Goal: Task Accomplishment & Management: Manage account settings

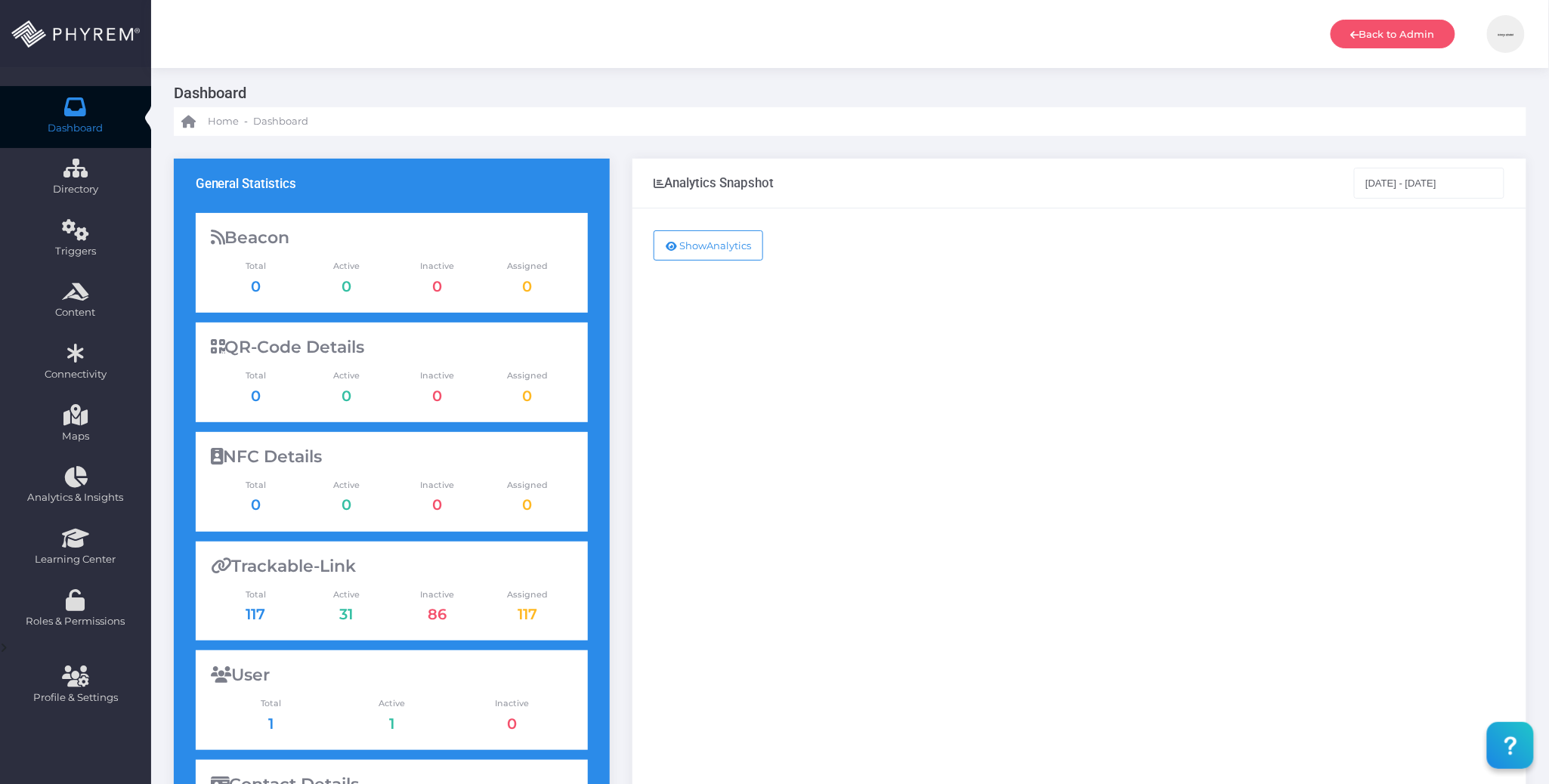
scroll to position [4, 0]
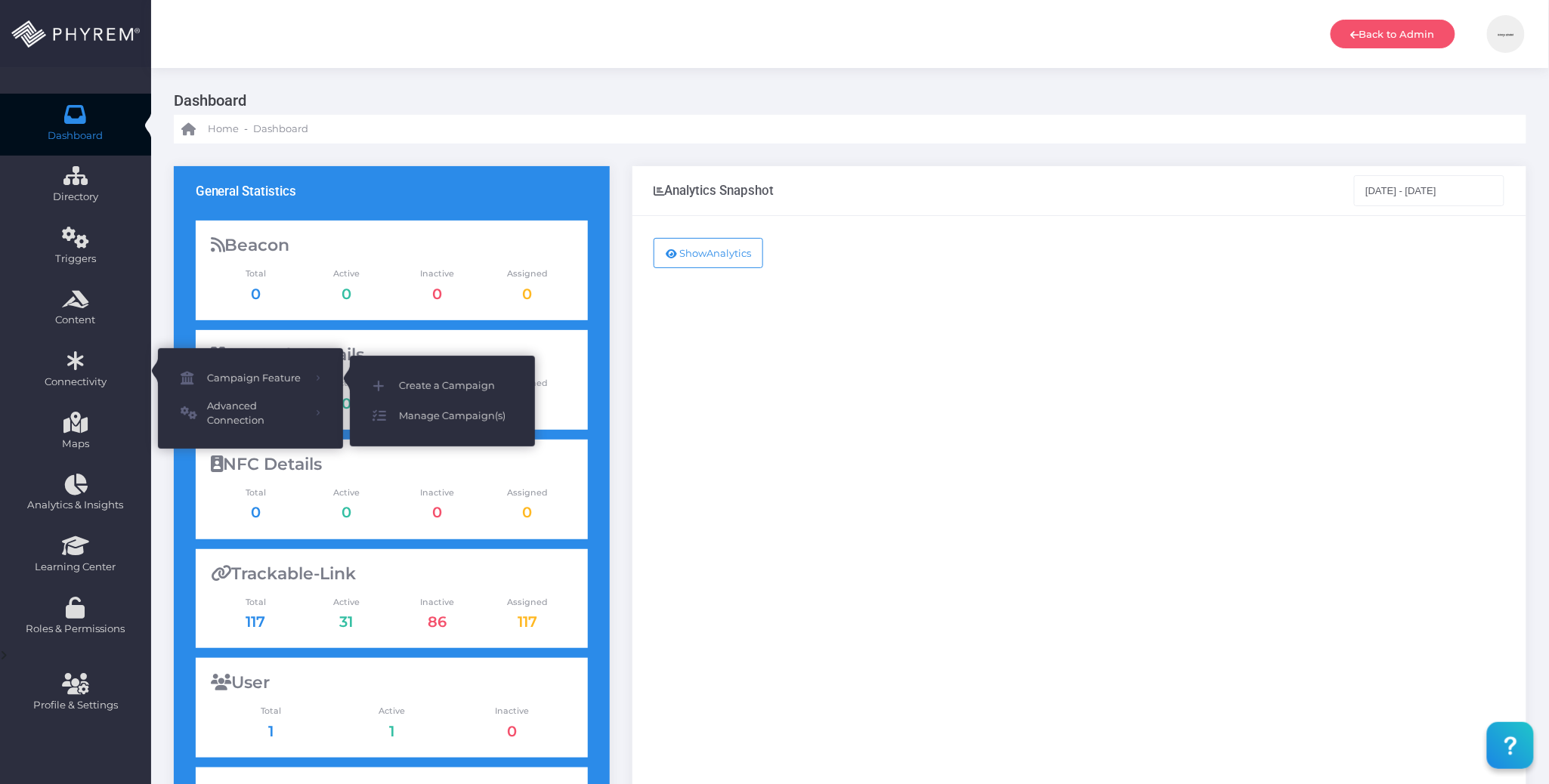
click at [439, 409] on span "Manage Campaign(s)" at bounding box center [455, 416] width 113 height 19
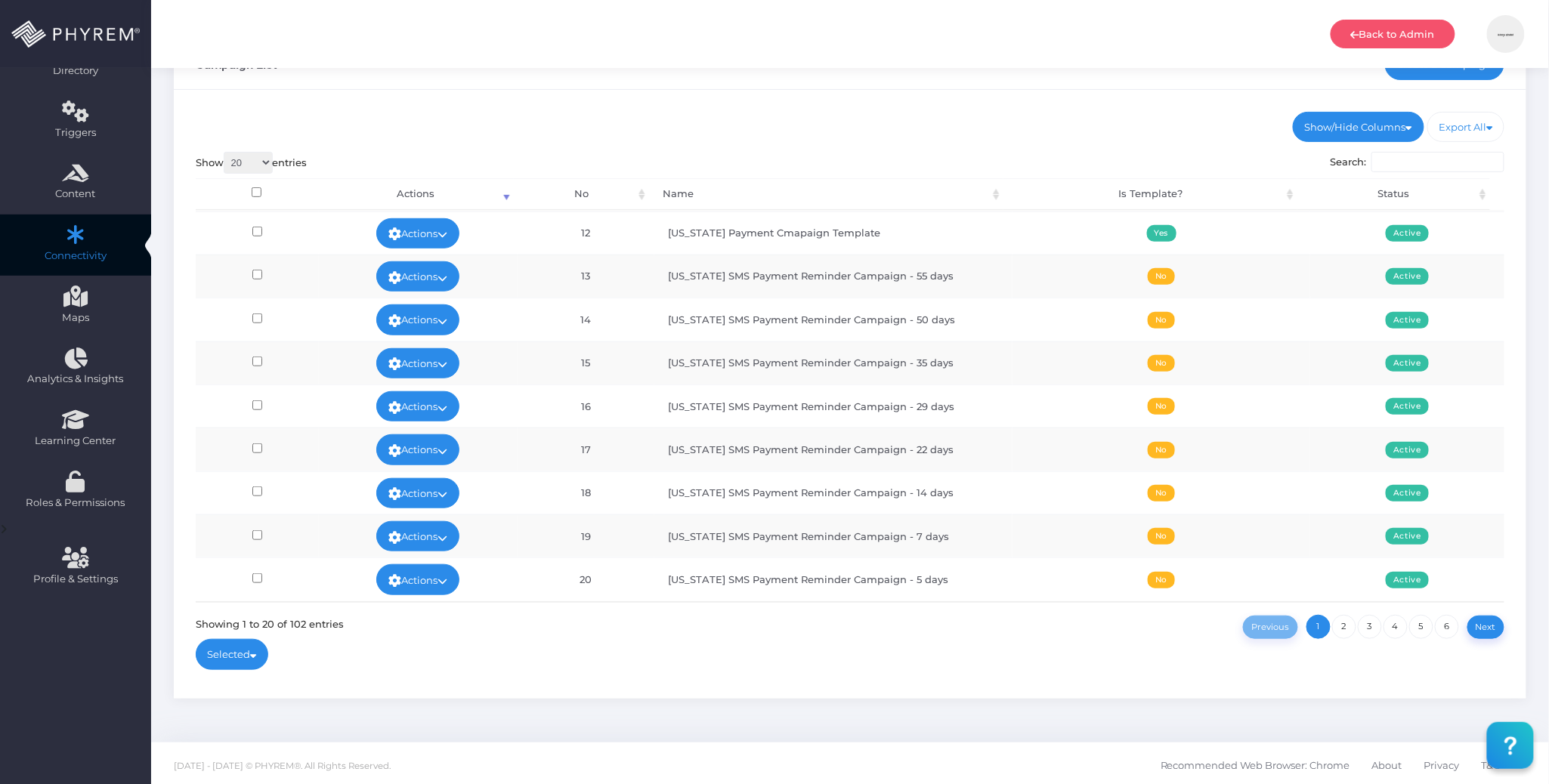
scroll to position [133, 0]
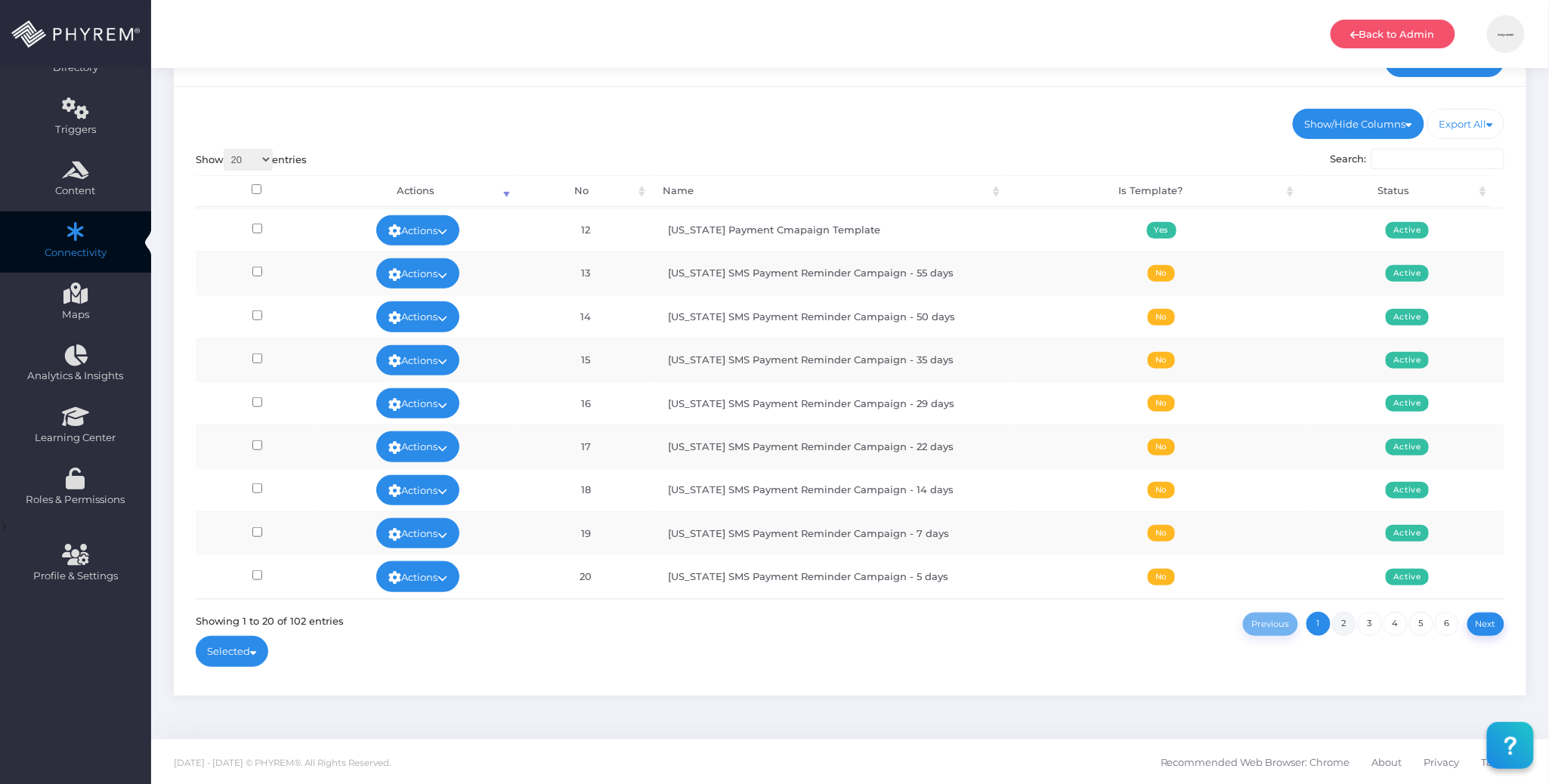
click at [1346, 620] on link "2" at bounding box center [1344, 624] width 24 height 24
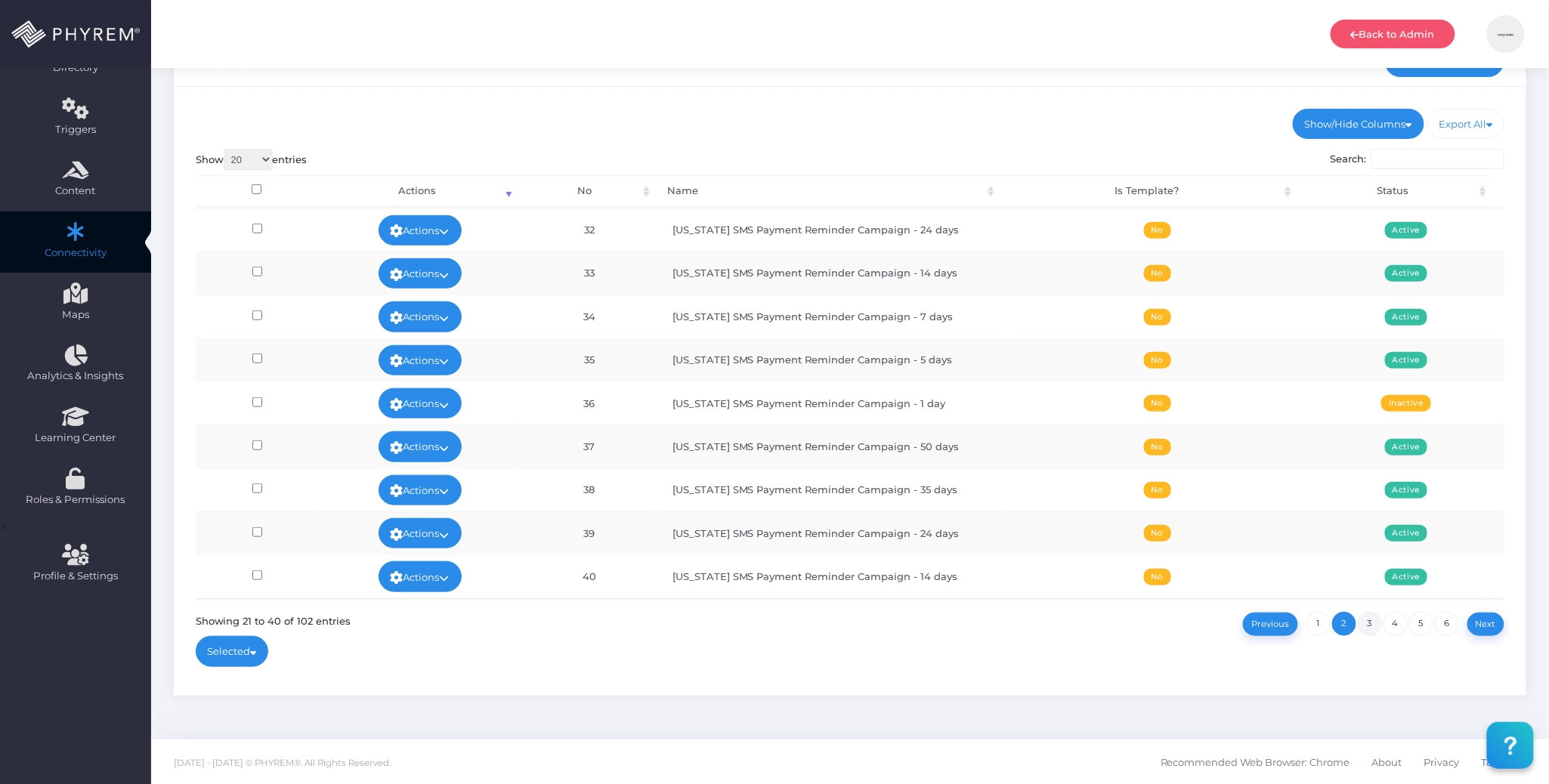
click at [1374, 622] on link "3" at bounding box center [1370, 624] width 24 height 24
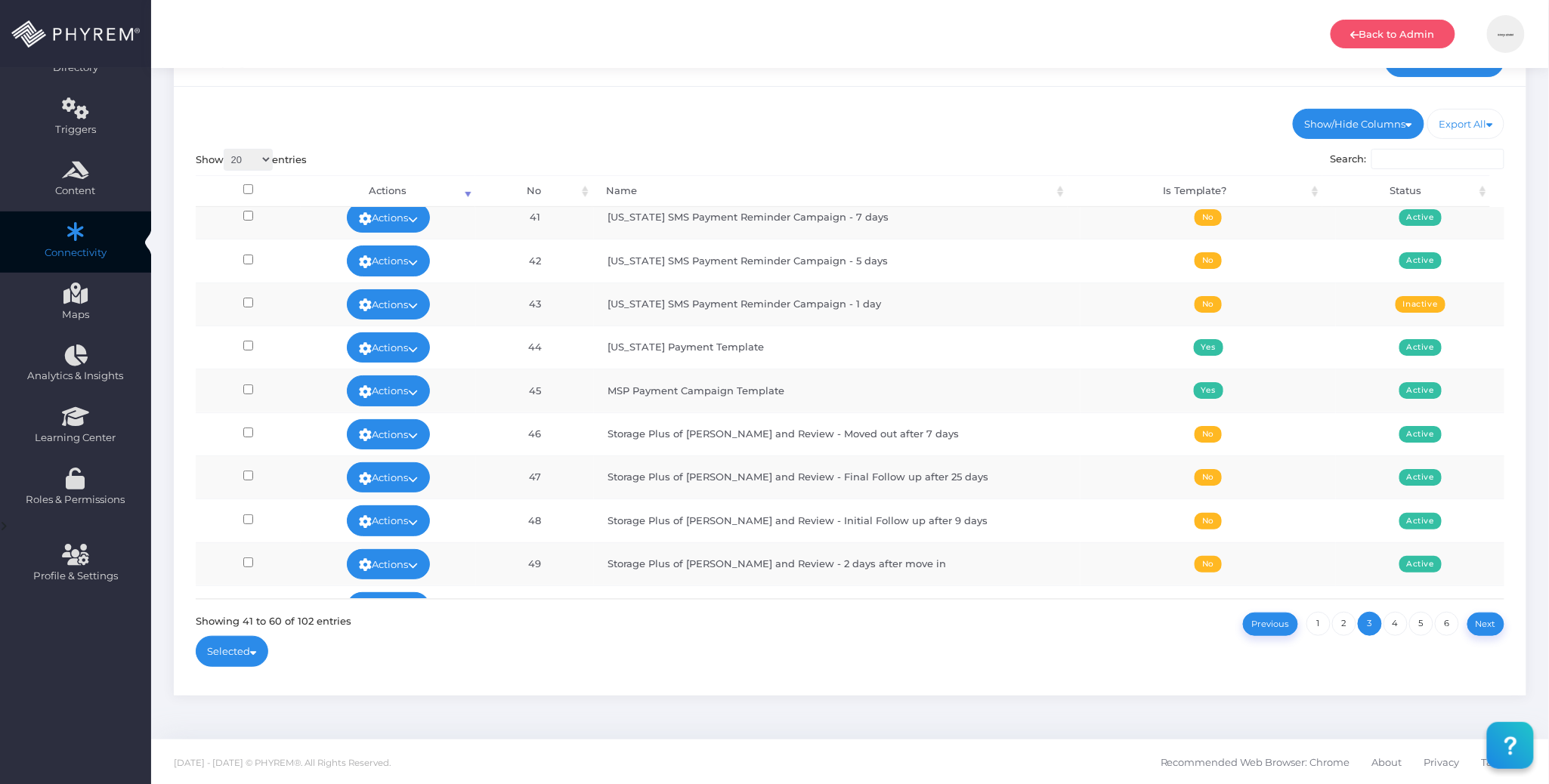
scroll to position [0, 0]
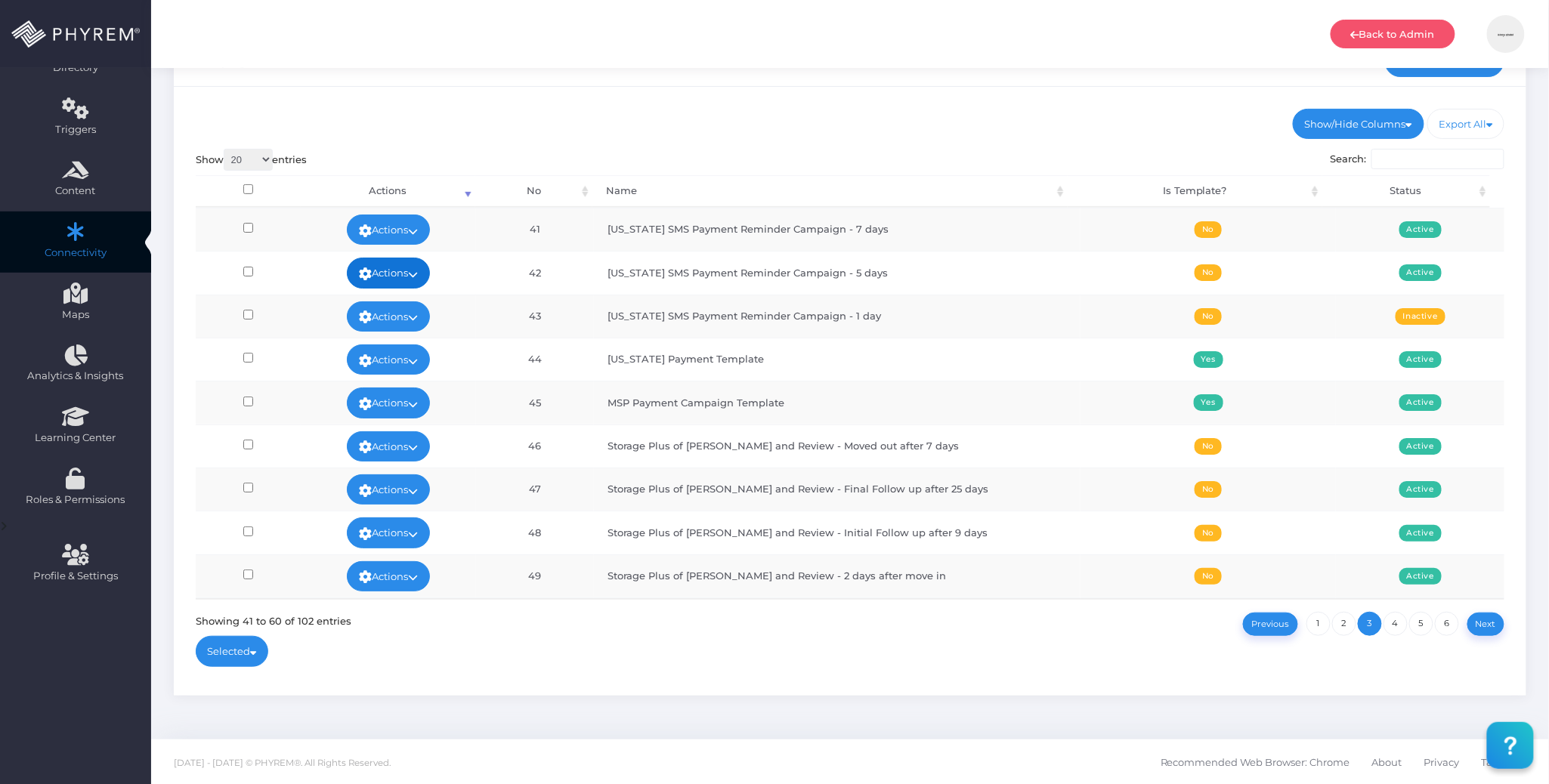
click at [408, 269] on link "Actions" at bounding box center [388, 273] width 83 height 30
click at [372, 306] on link "Edit" at bounding box center [385, 309] width 98 height 29
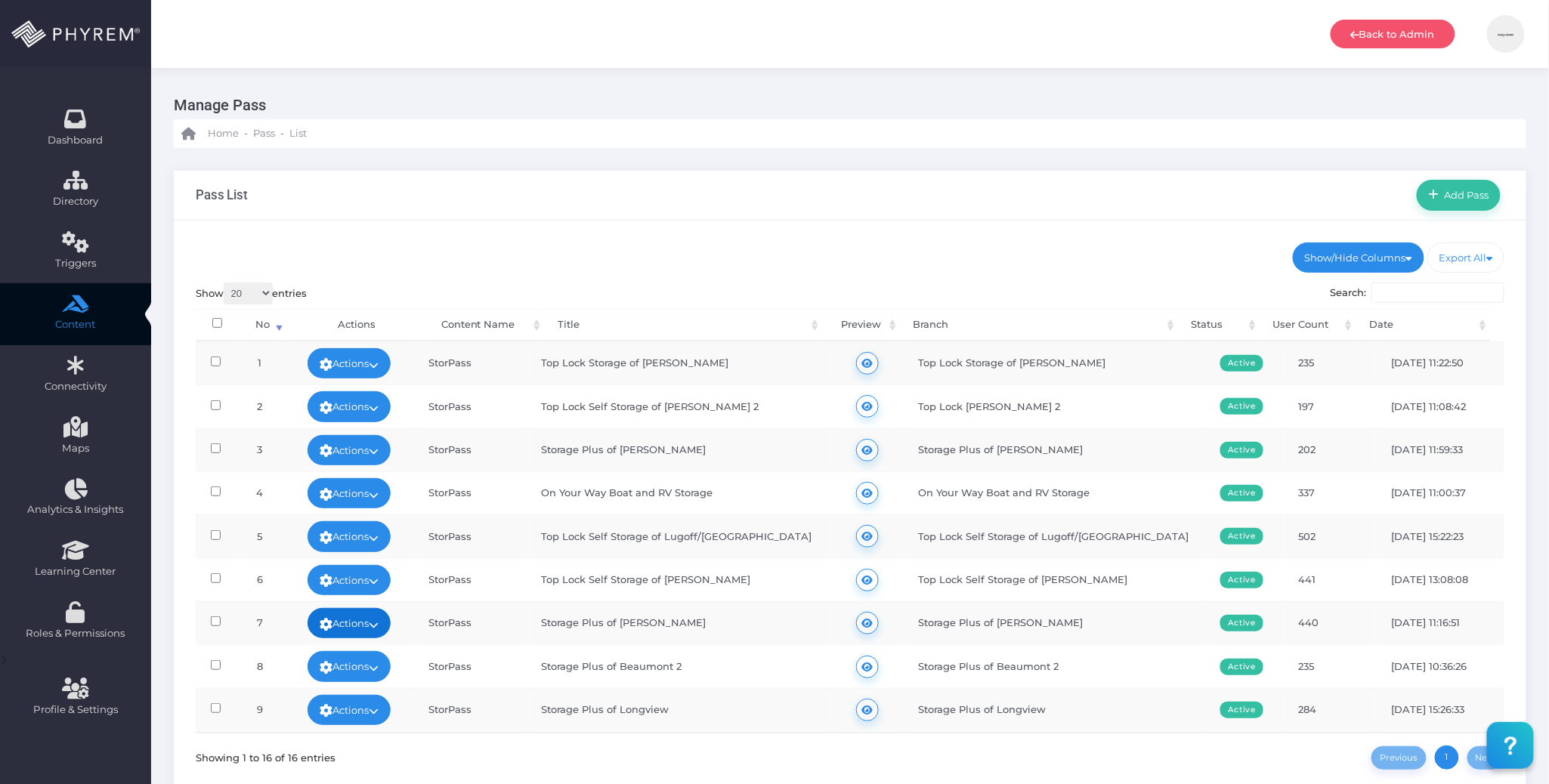
click at [372, 631] on link "Actions" at bounding box center [349, 623] width 83 height 30
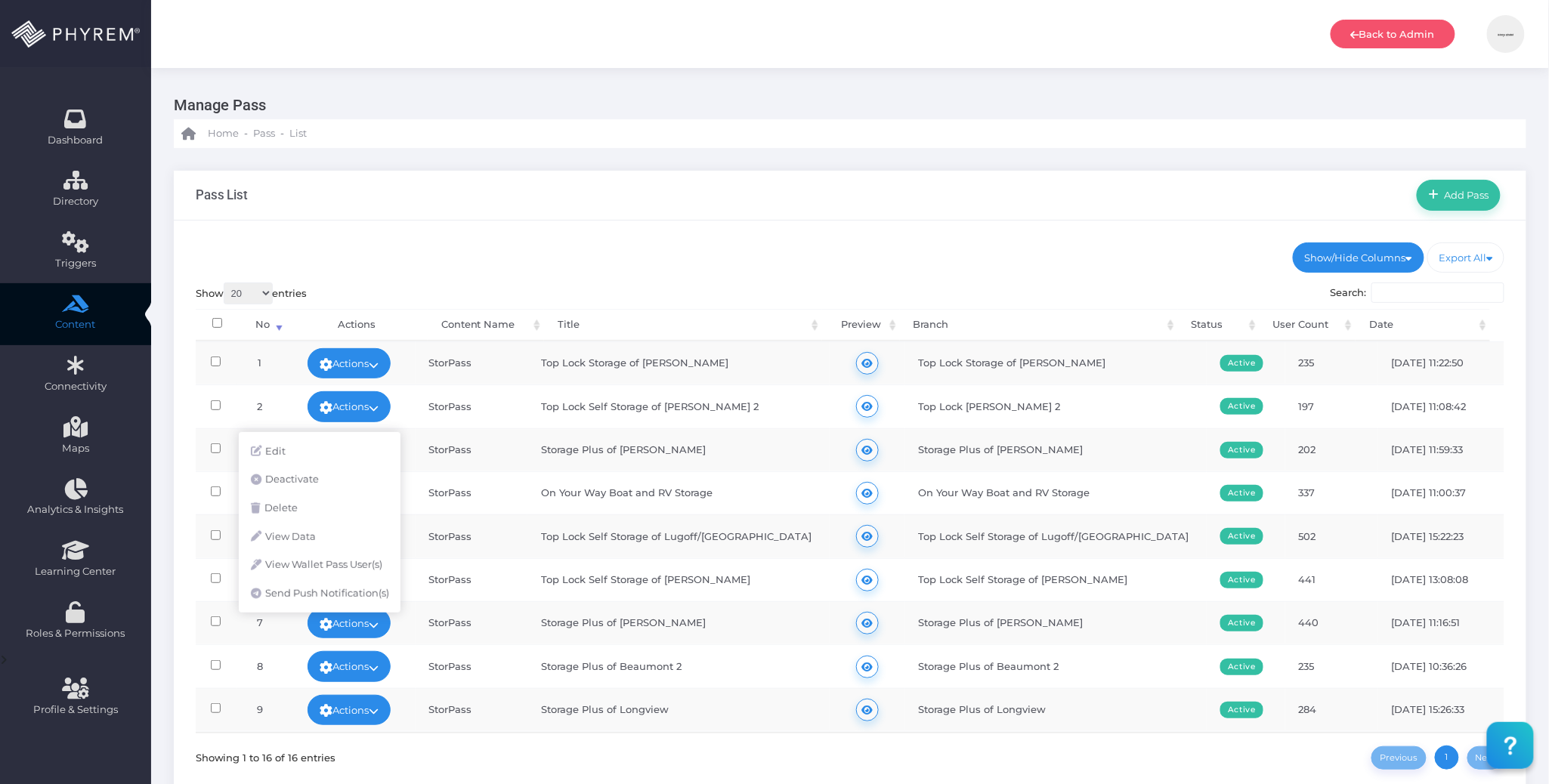
click at [585, 632] on td "Storage Plus of Coleman" at bounding box center [678, 622] width 302 height 43
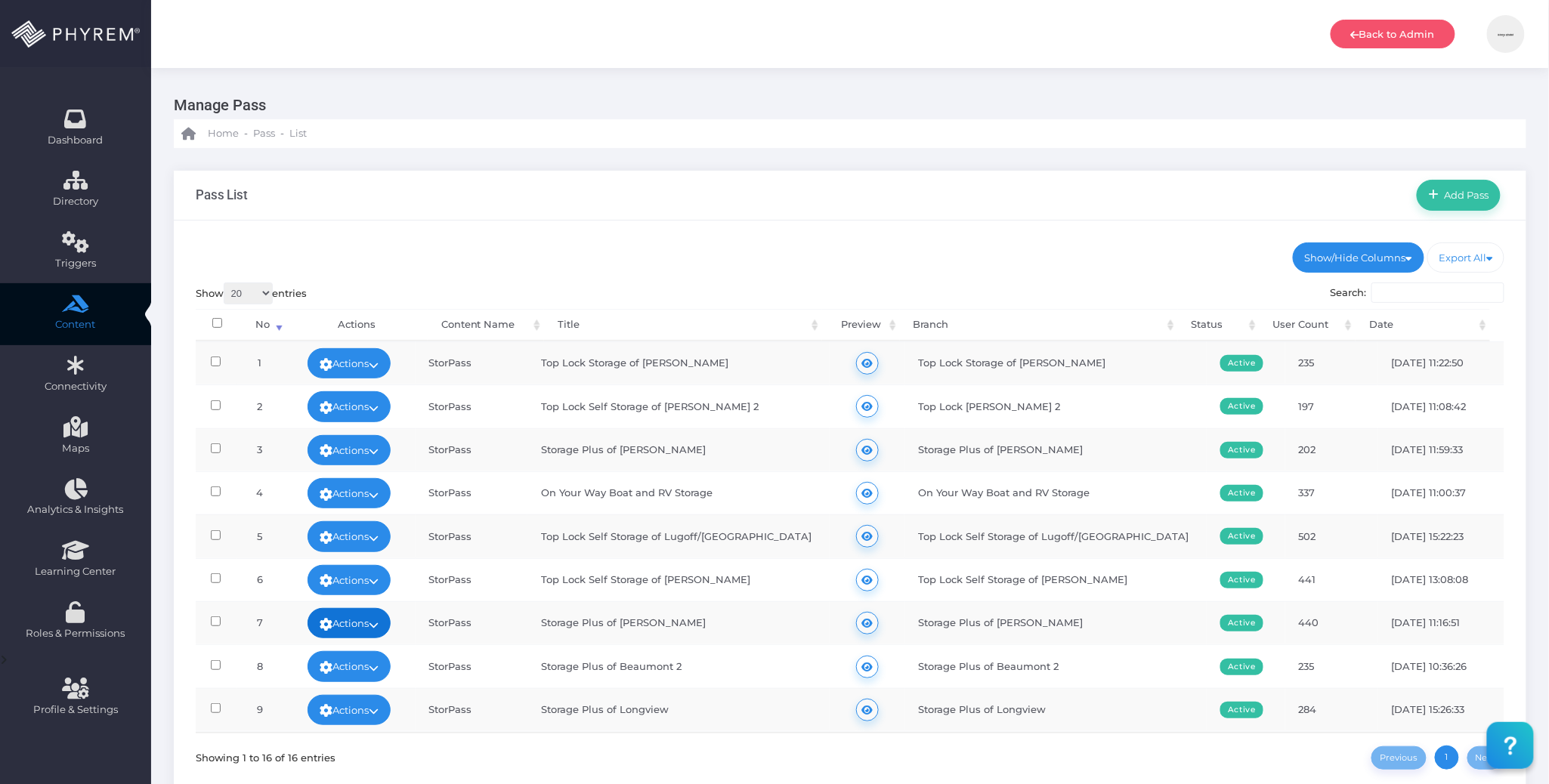
click at [363, 633] on link "Actions" at bounding box center [349, 623] width 83 height 30
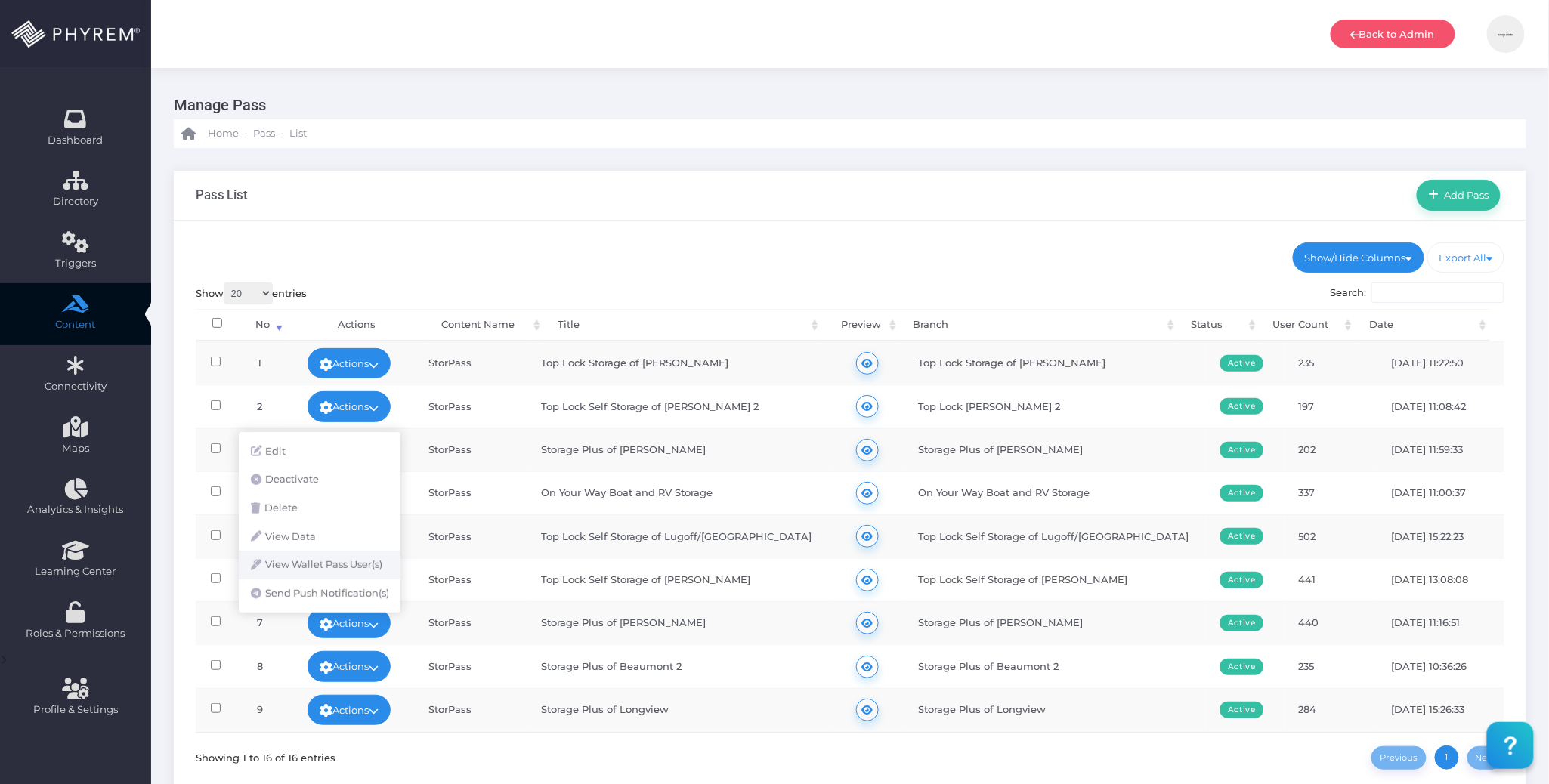
click at [330, 567] on link "View Wallet Pass User(s)" at bounding box center [320, 565] width 162 height 29
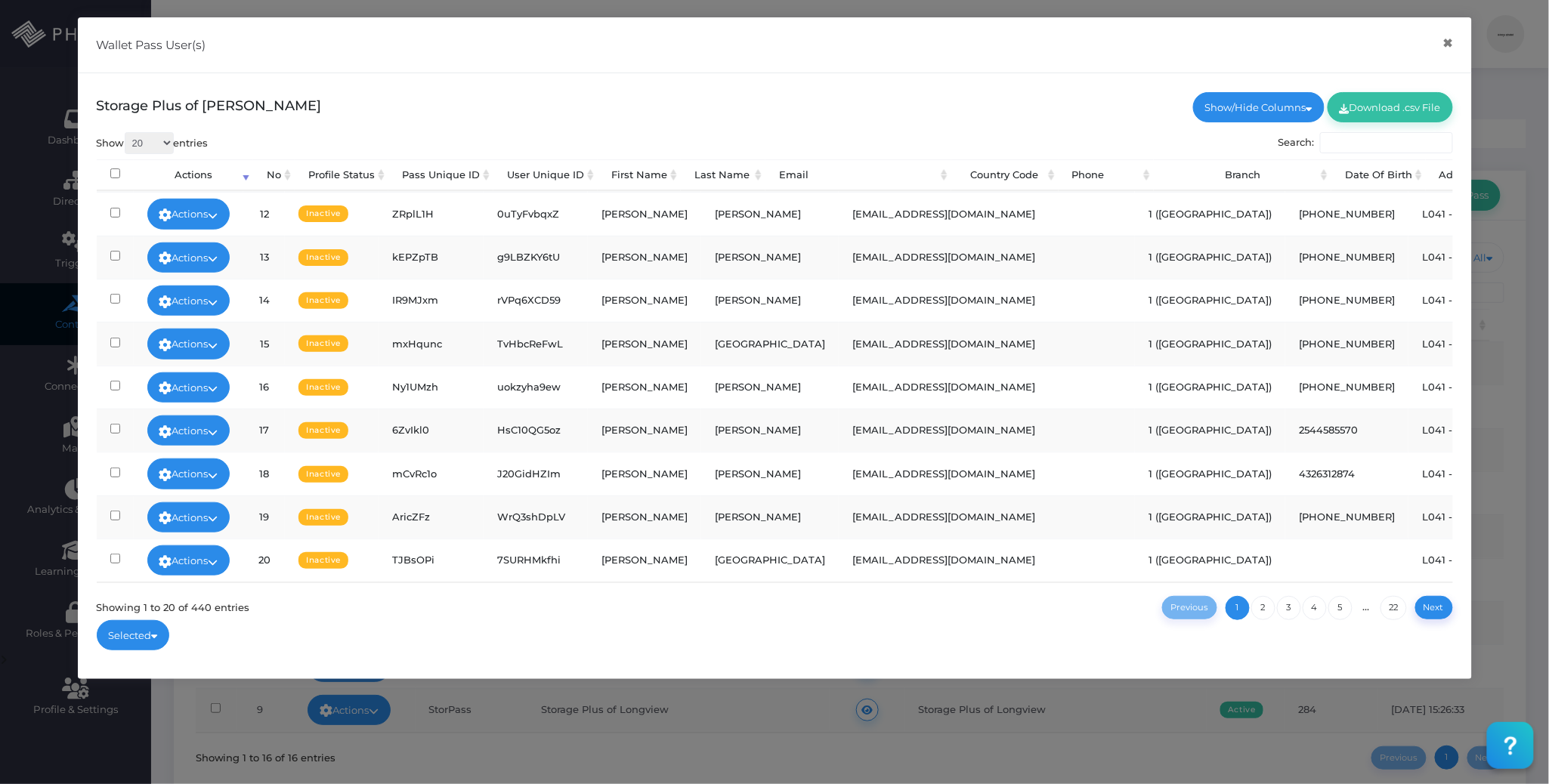
scroll to position [505, 0]
click at [1268, 608] on link "2" at bounding box center [1263, 608] width 24 height 24
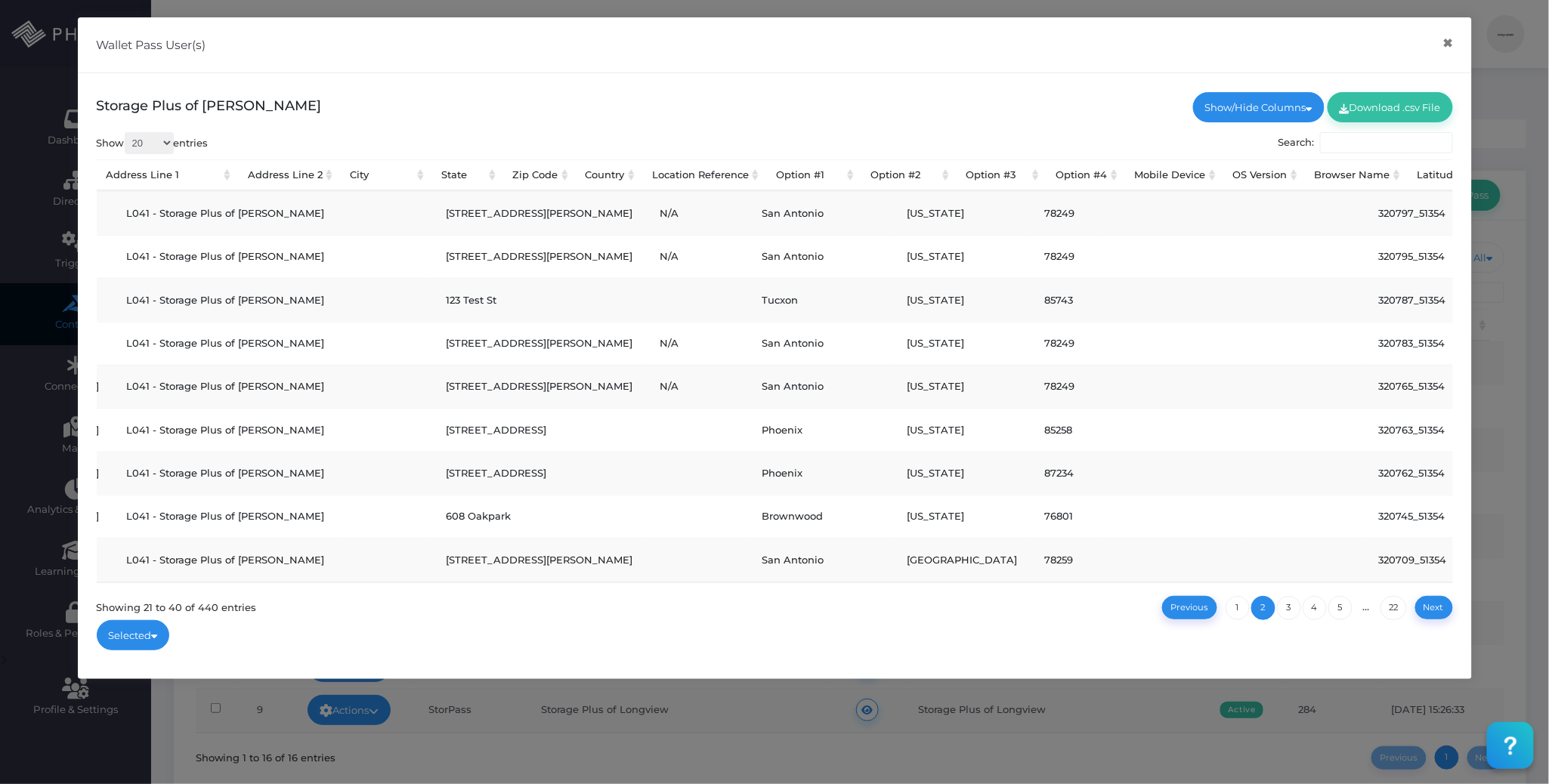
scroll to position [0, 1916]
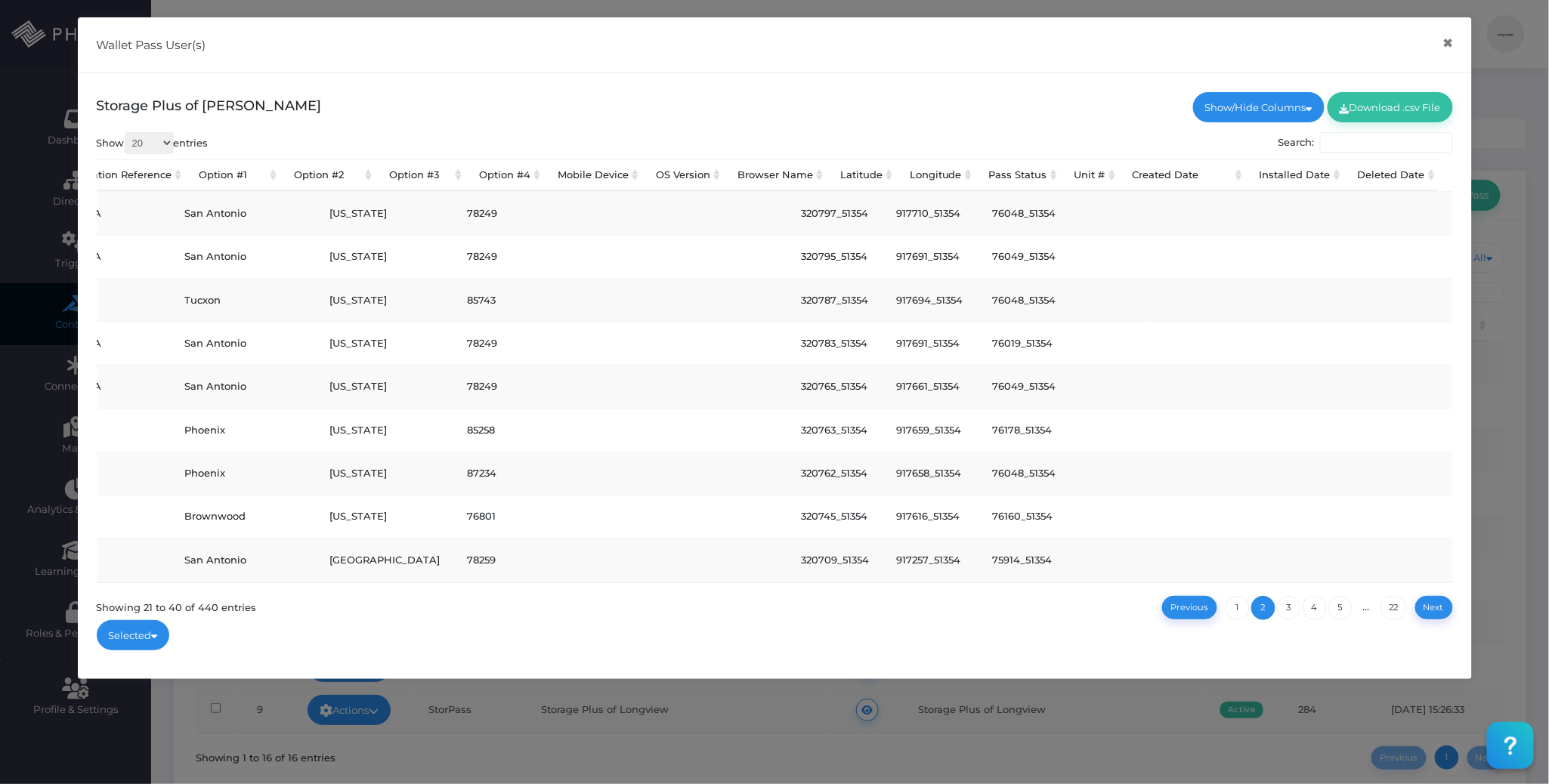
click at [1354, 142] on input "Search:" at bounding box center [1386, 143] width 133 height 21
paste input "OWL DRUG"
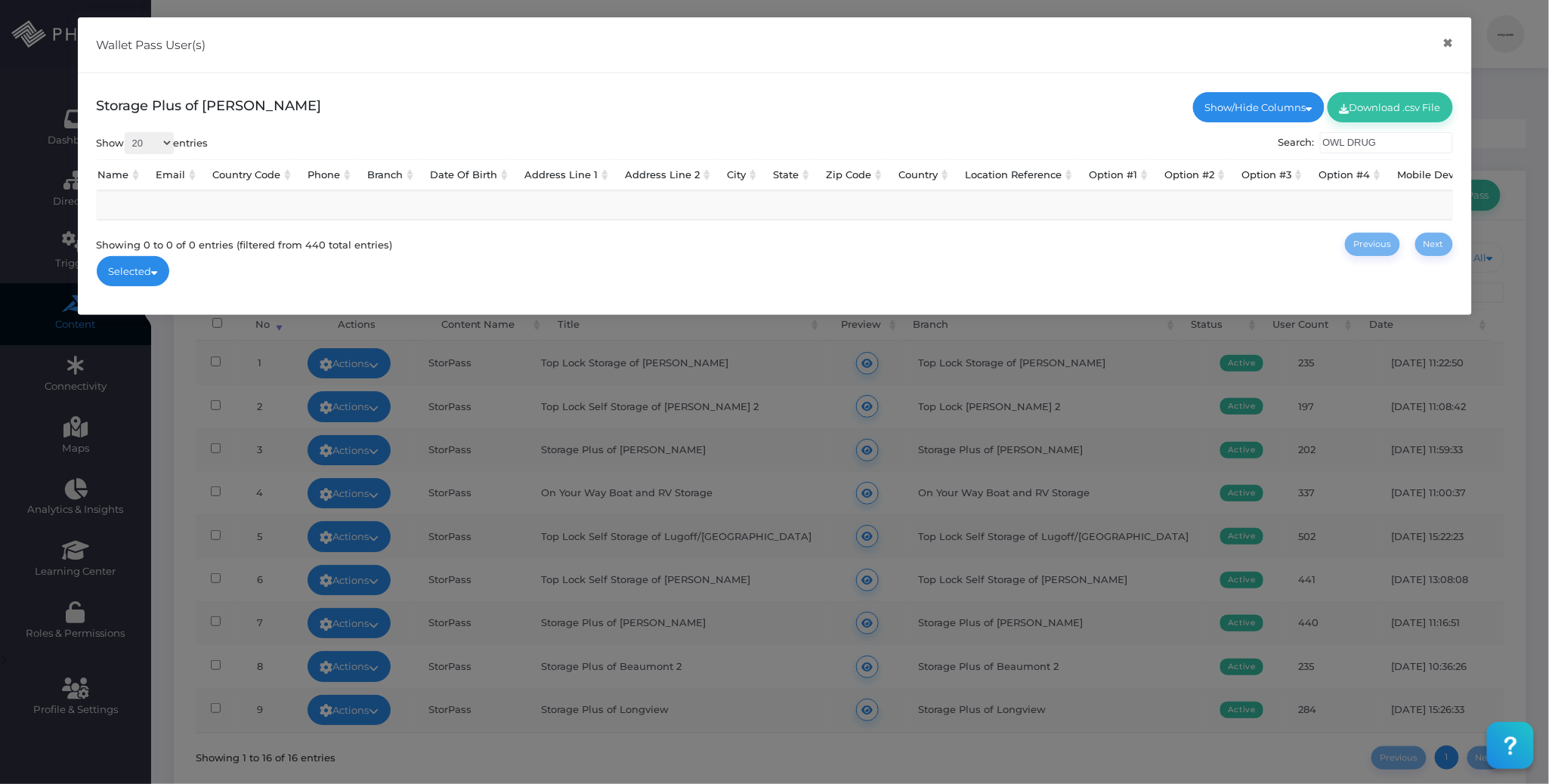
scroll to position [0, 0]
click at [1396, 136] on input "OWL DRUG" at bounding box center [1386, 143] width 133 height 21
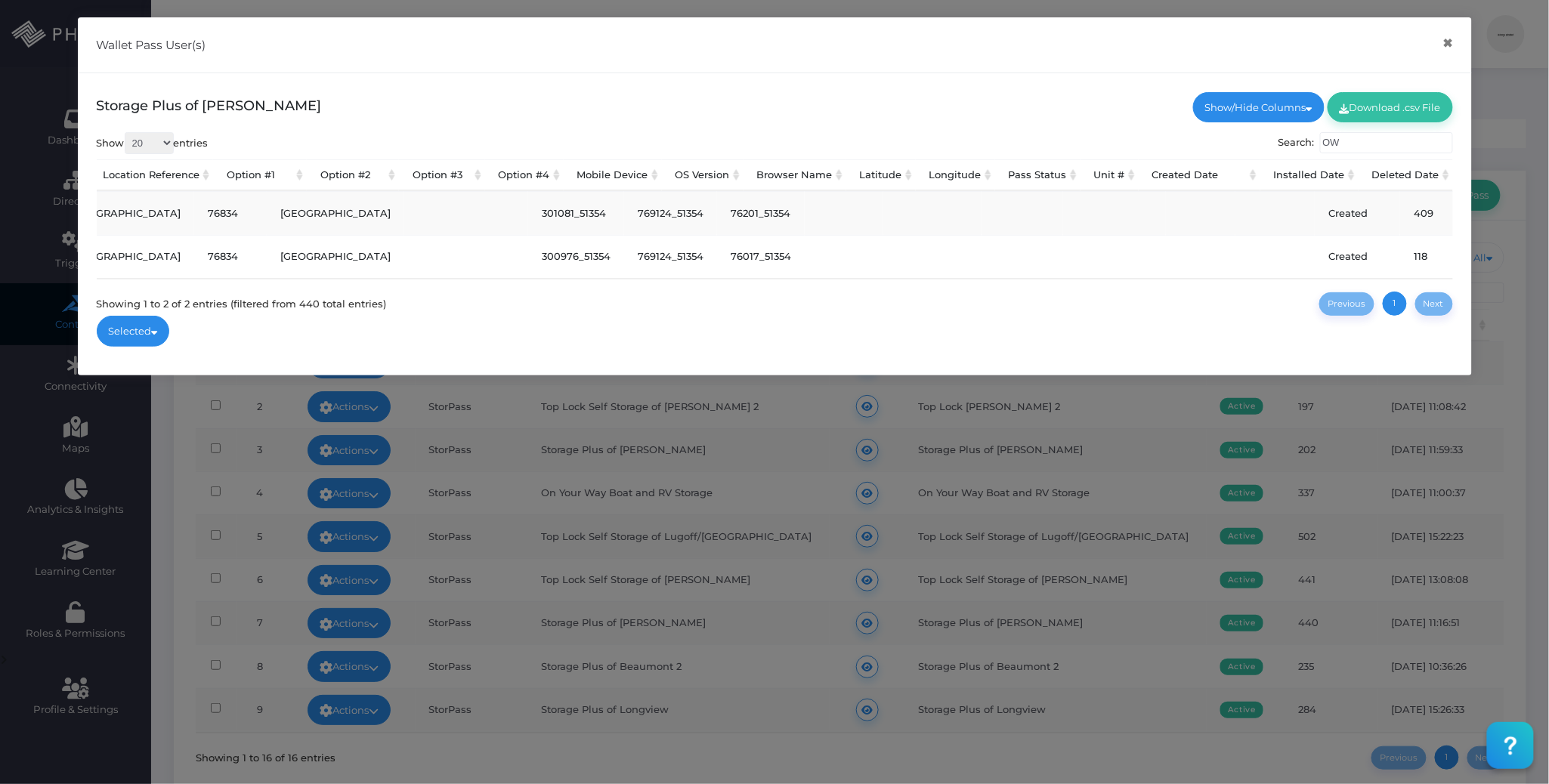
type input "O"
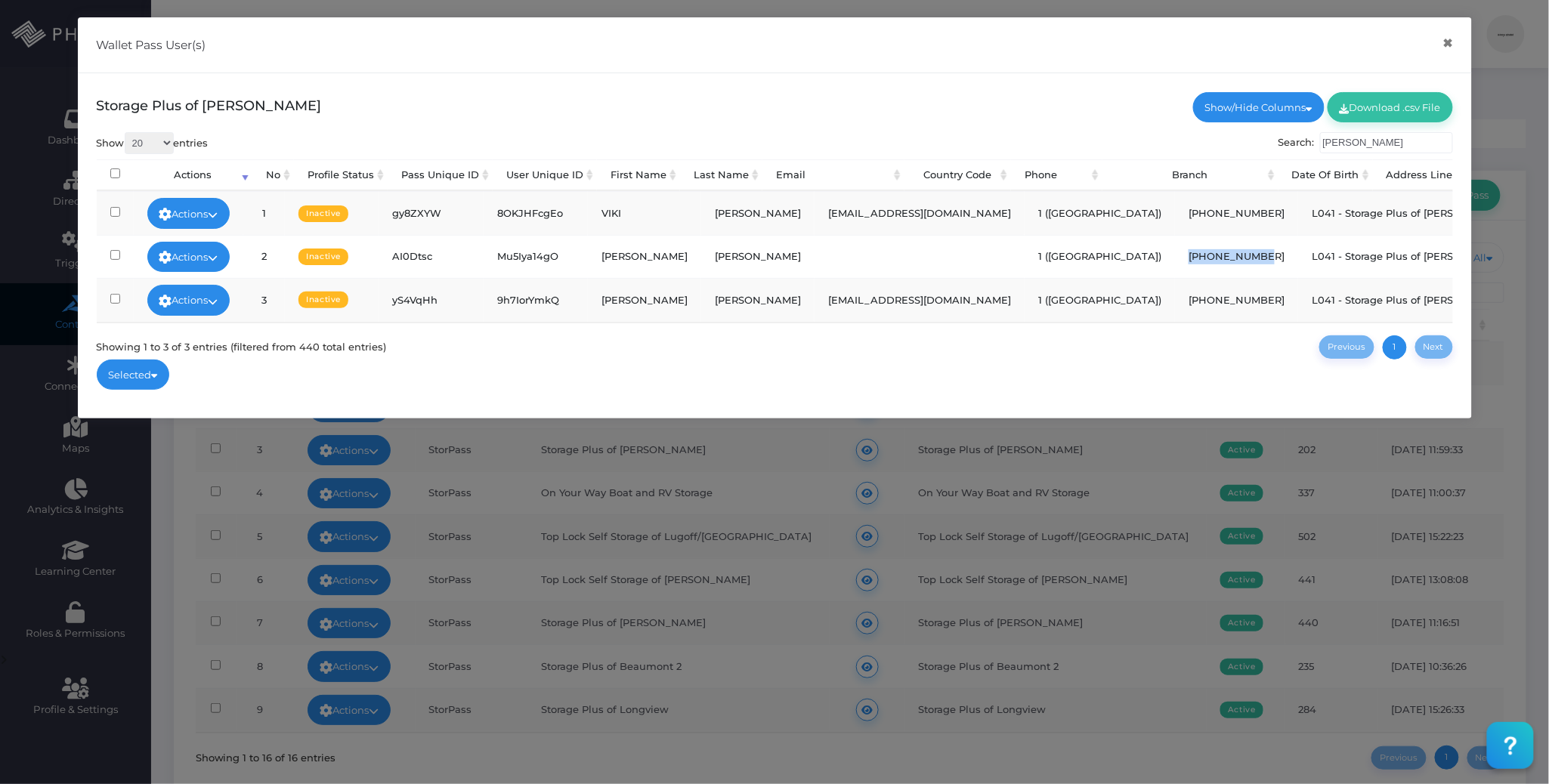
drag, startPoint x: 1093, startPoint y: 256, endPoint x: 1026, endPoint y: 257, distance: 67.0
click at [1175, 257] on td "325-214-2087" at bounding box center [1236, 256] width 123 height 43
copy td "325-214-2087"
drag, startPoint x: 1363, startPoint y: 145, endPoint x: 1273, endPoint y: 141, distance: 90.1
click at [1274, 141] on div "Show 20 100 300 500 1,000 entries Search: allen Processing... Actions No Profil…" at bounding box center [774, 246] width 1356 height 226
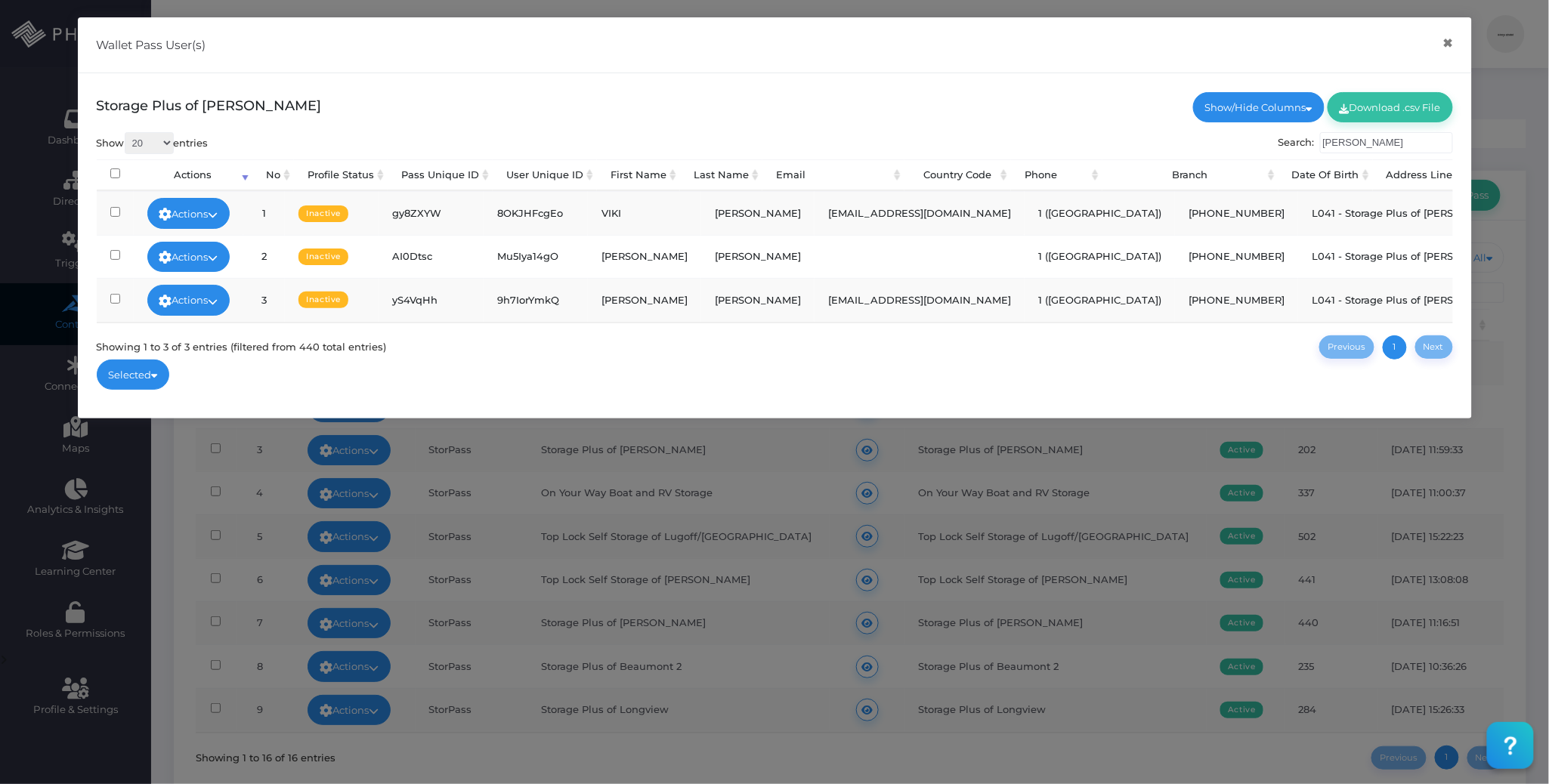
paste input "325-214-2087"
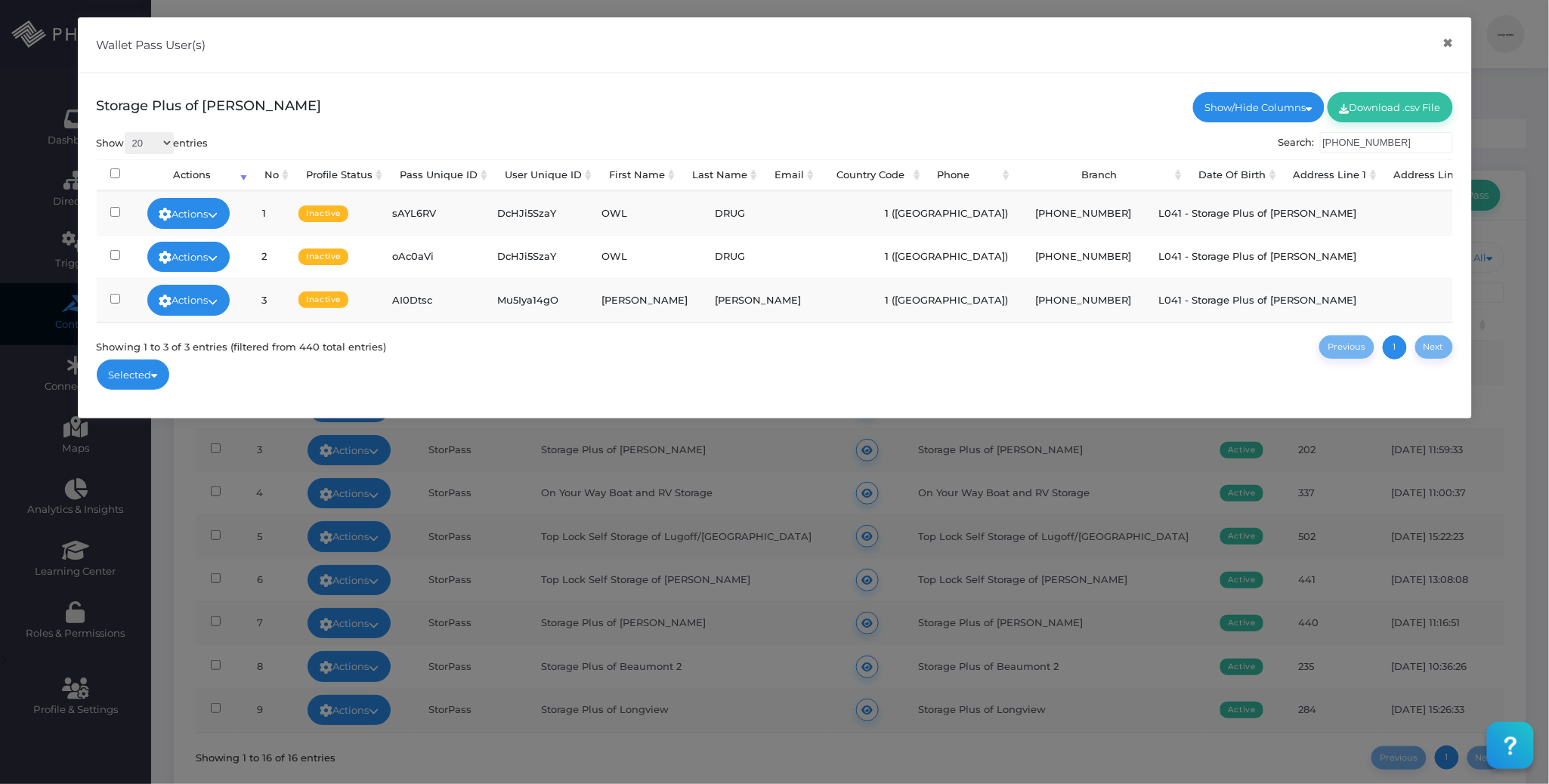
type input "325-214-2087"
click at [902, 382] on ul "Selected Send Push Notification Selected Send SMS Selected Send Email Selected" at bounding box center [774, 375] width 1356 height 30
click at [697, 387] on ul "Selected Send Push Notification Selected Send SMS Selected Send Email Selected" at bounding box center [774, 375] width 1356 height 30
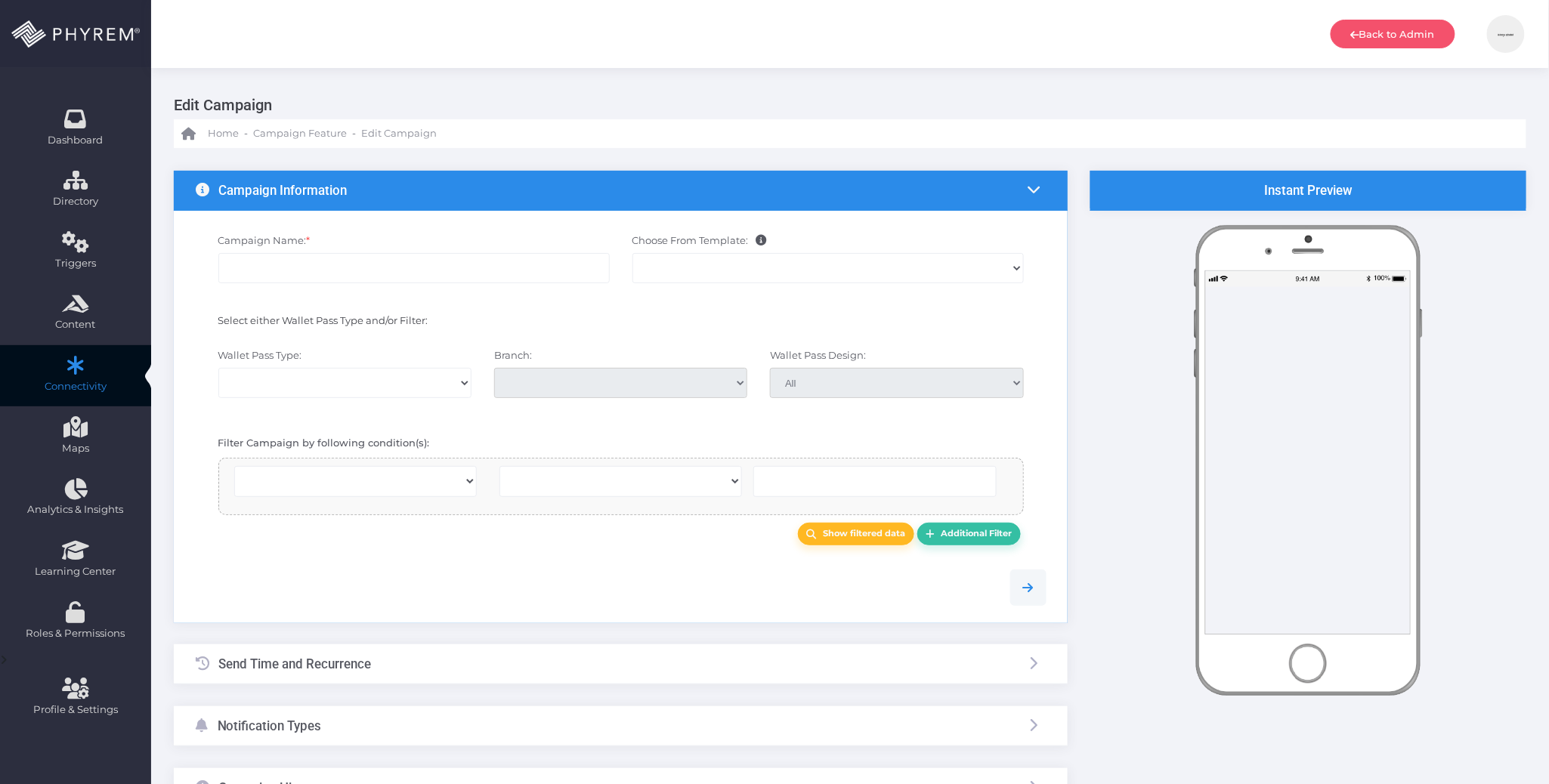
select select
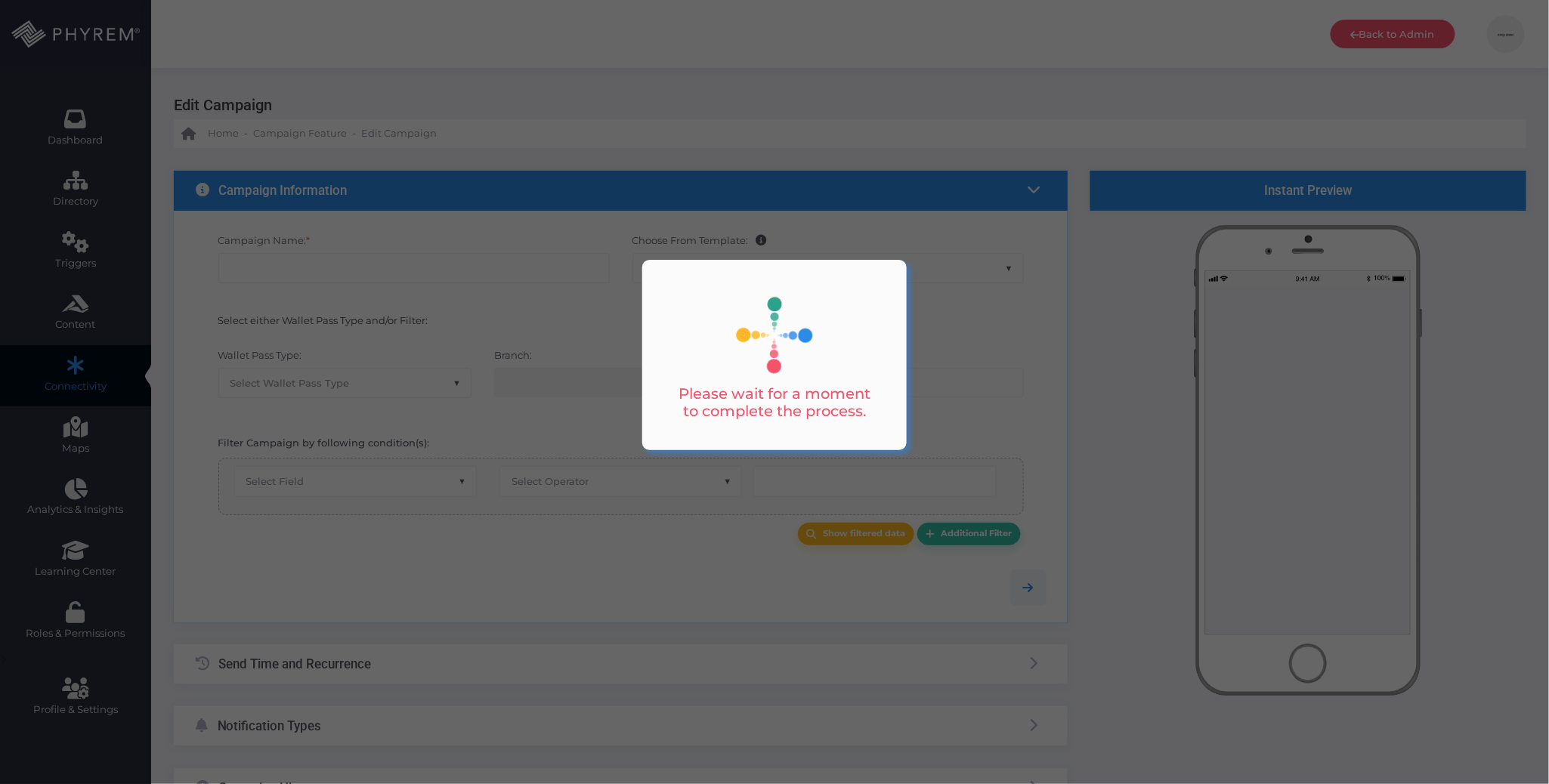
type input "[US_STATE] SMS Payment Reminder Campaign - 5 days"
select select "15"
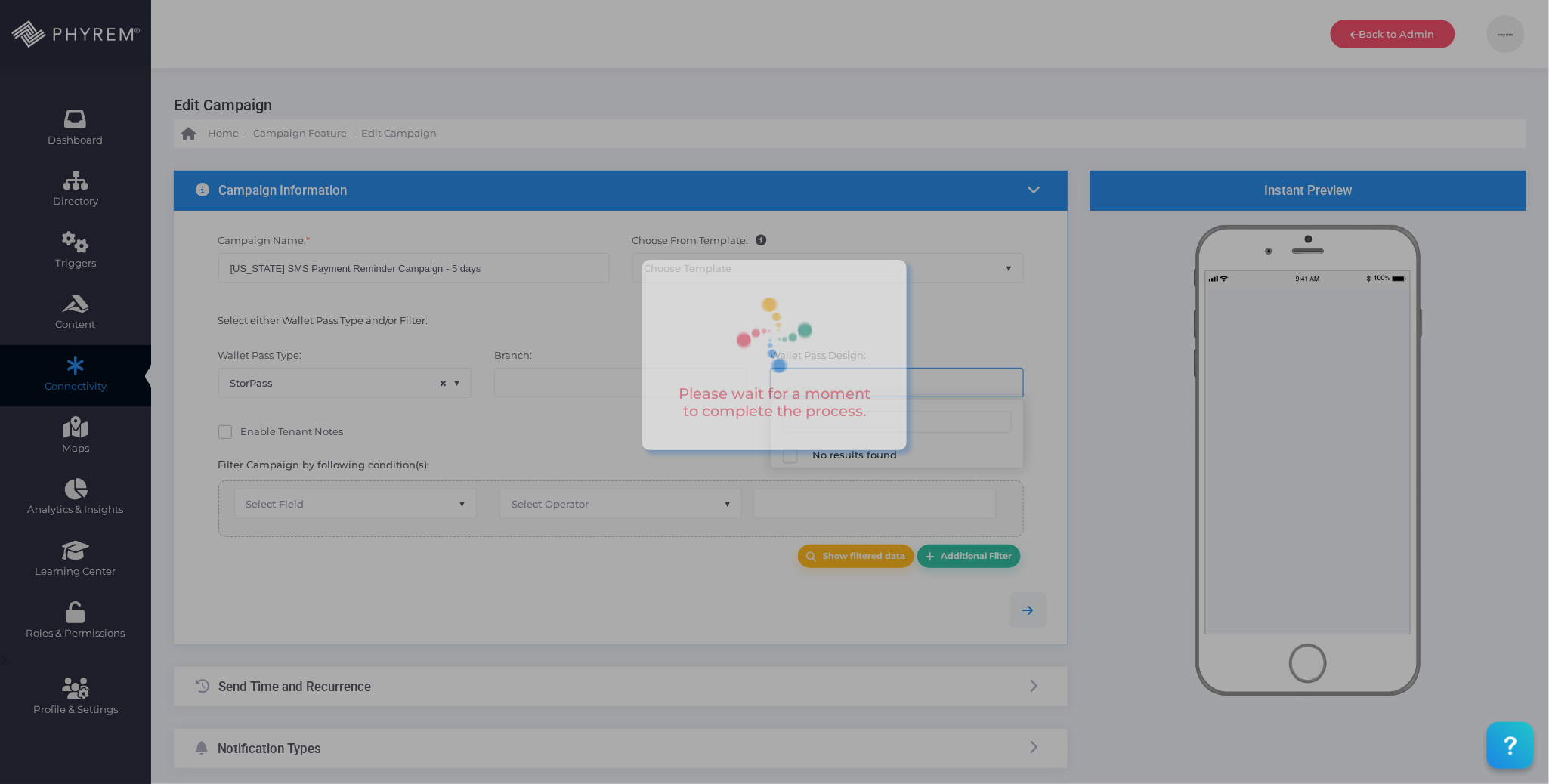
select select "659"
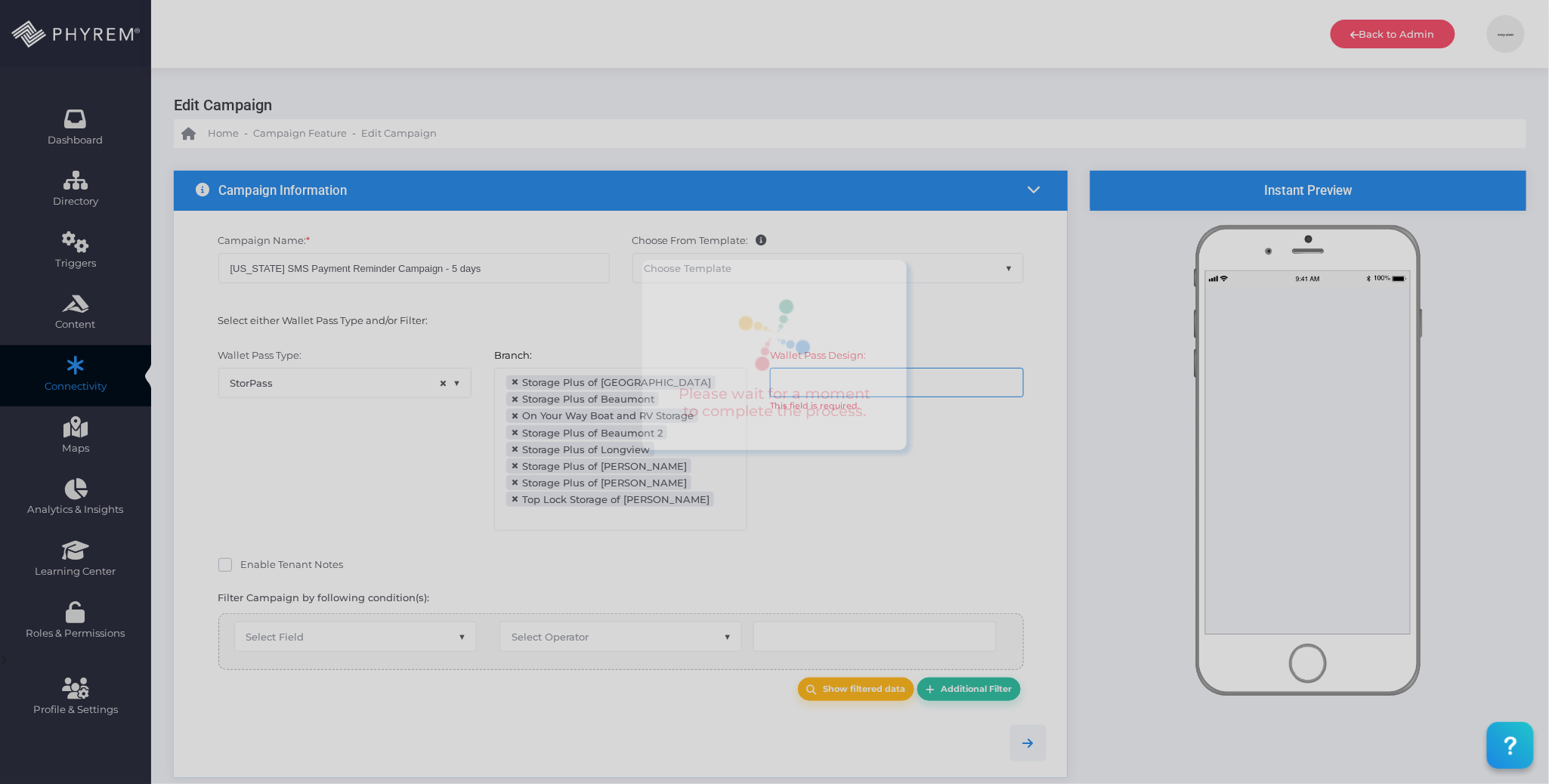
scroll to position [189, 0]
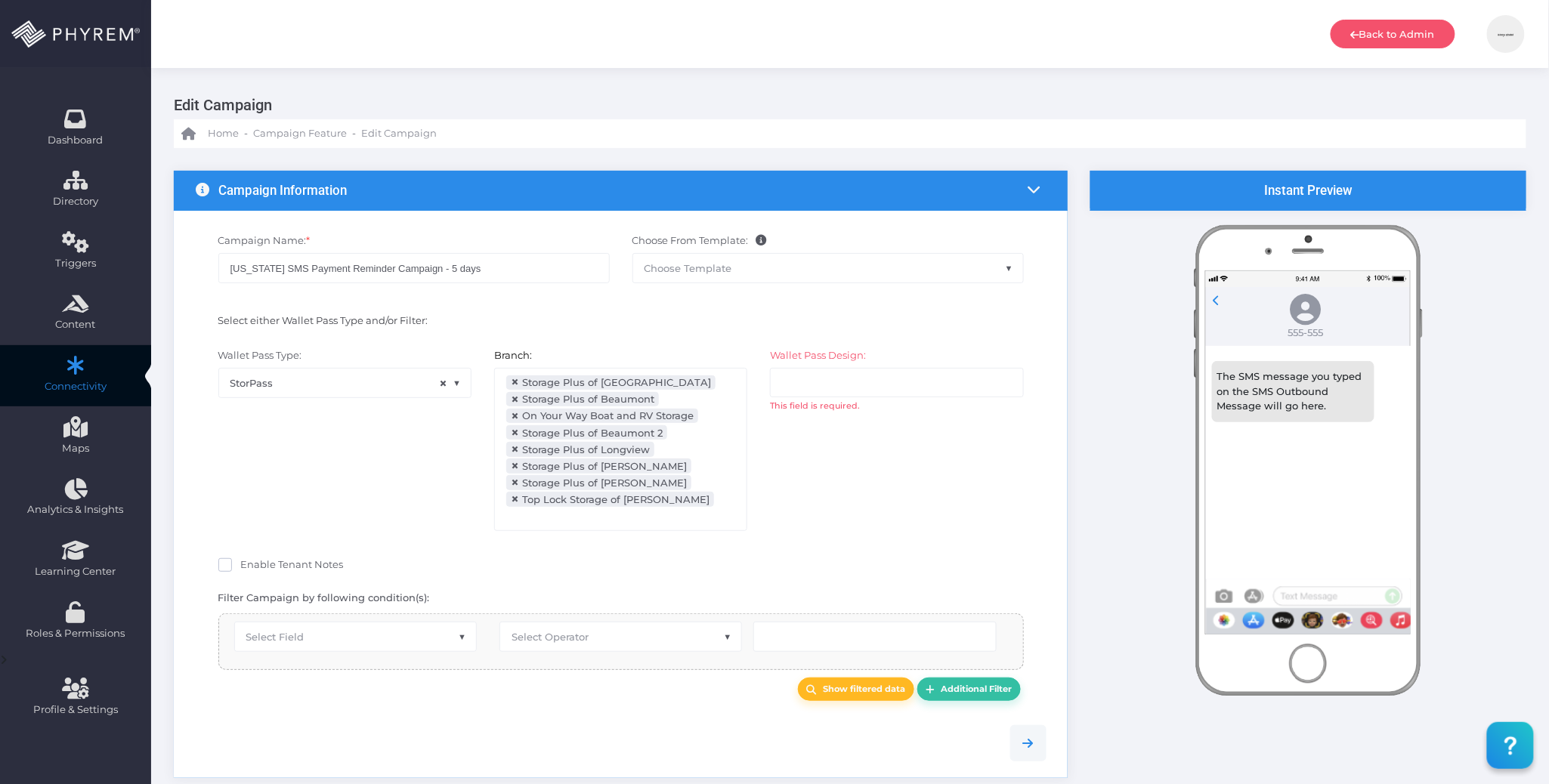
select select "after_x_days"
select select "2204"
select select "dPaidThru"
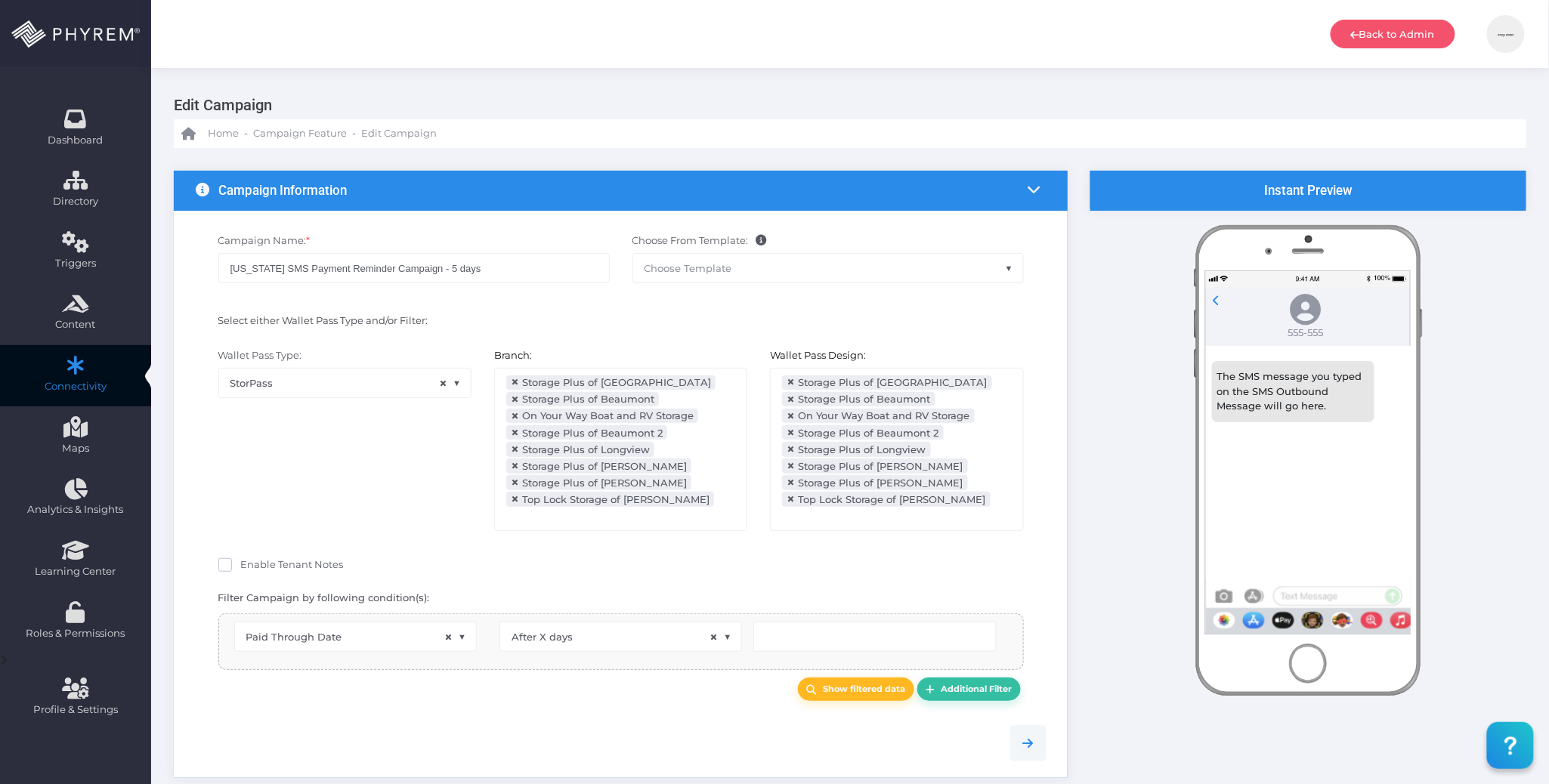
scroll to position [195, 0]
type input "6"
select select "pr_wallet_users.voided"
select select "equals"
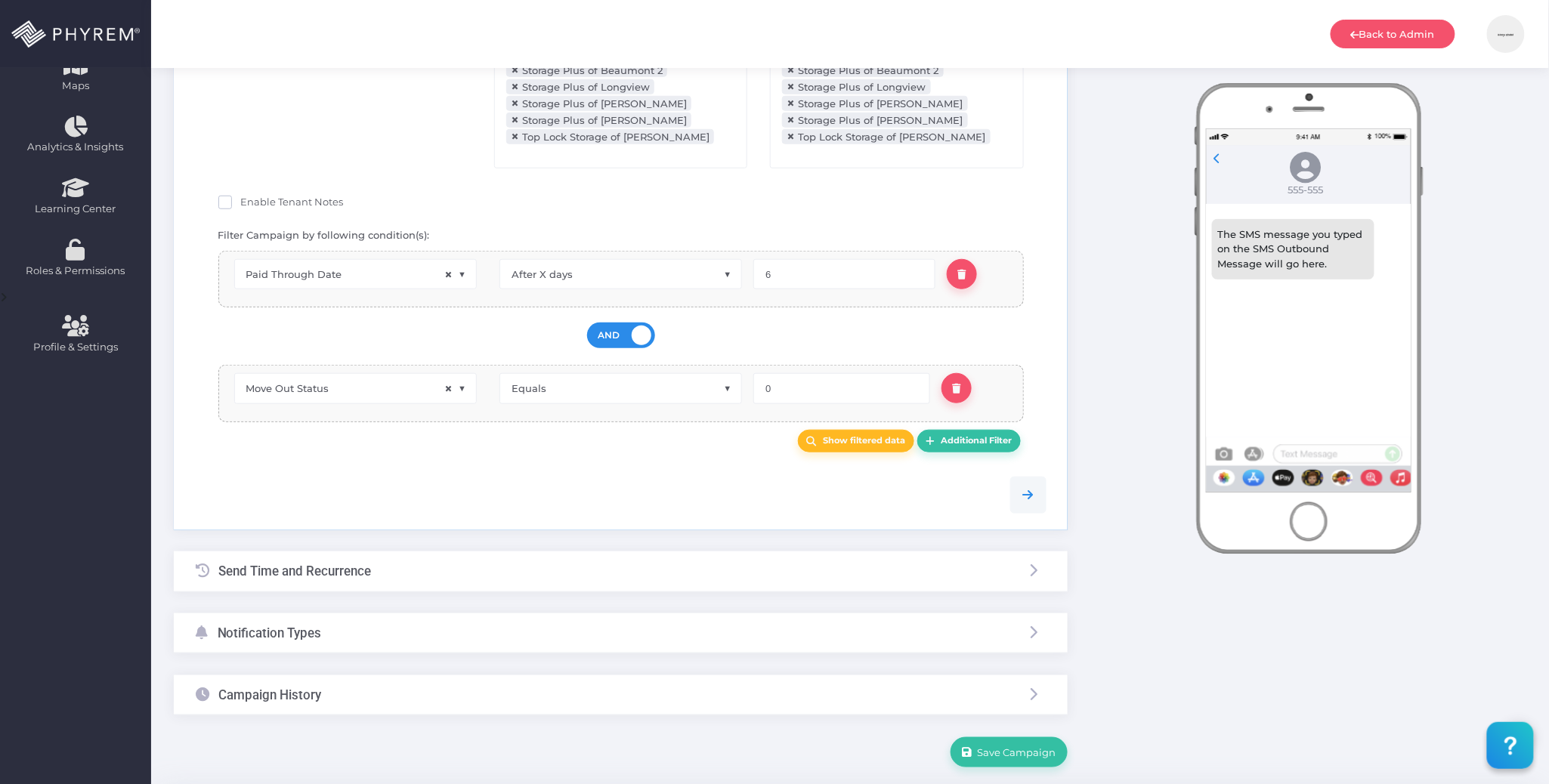
scroll to position [422, 0]
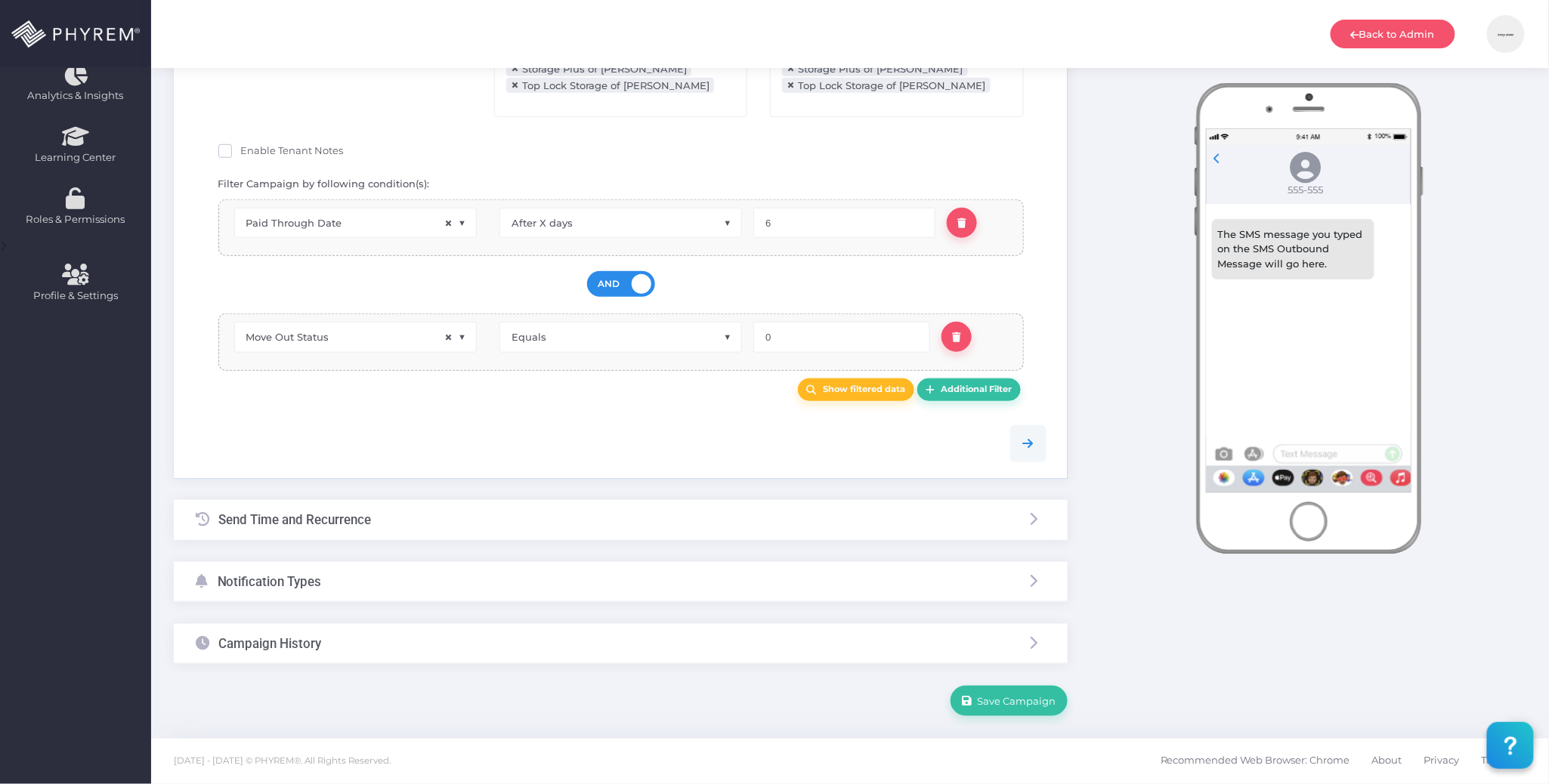
click at [506, 636] on div "Campaign History" at bounding box center [621, 644] width 894 height 40
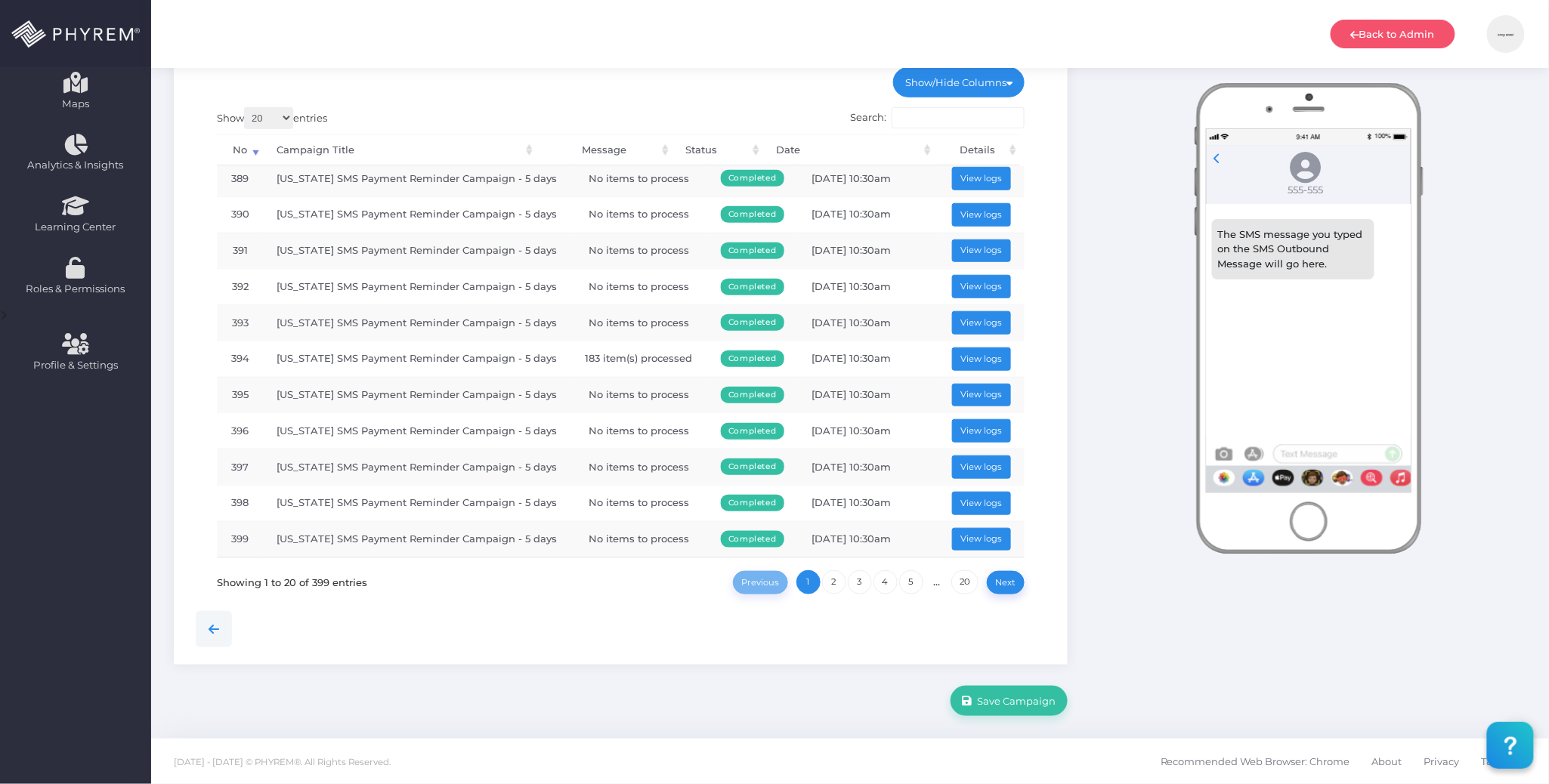
scroll to position [14312, 0]
click at [975, 347] on button "View logs" at bounding box center [981, 359] width 59 height 23
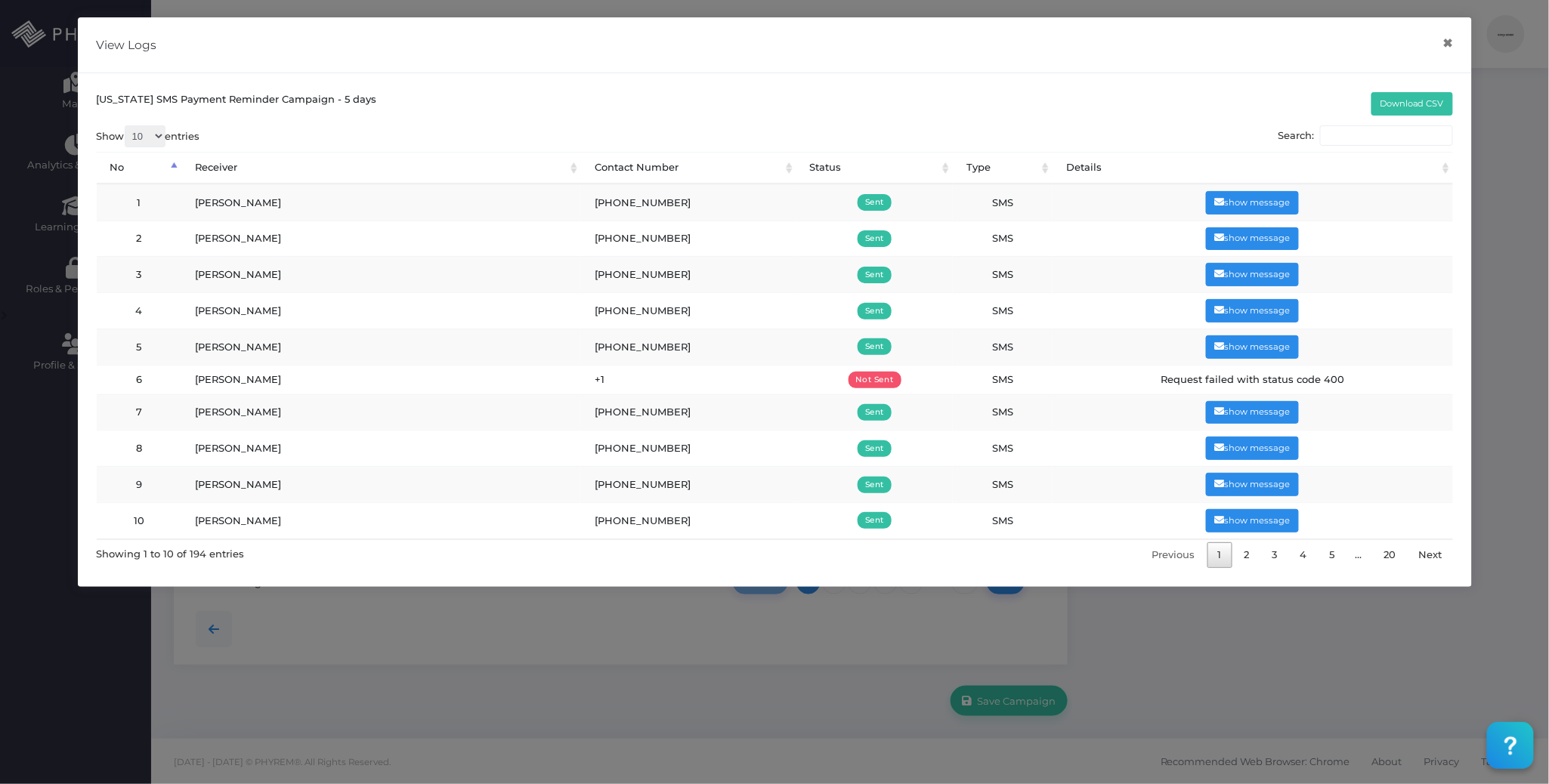
click at [1339, 132] on input "Search:" at bounding box center [1386, 136] width 133 height 21
paste input "[PERSON_NAME]"
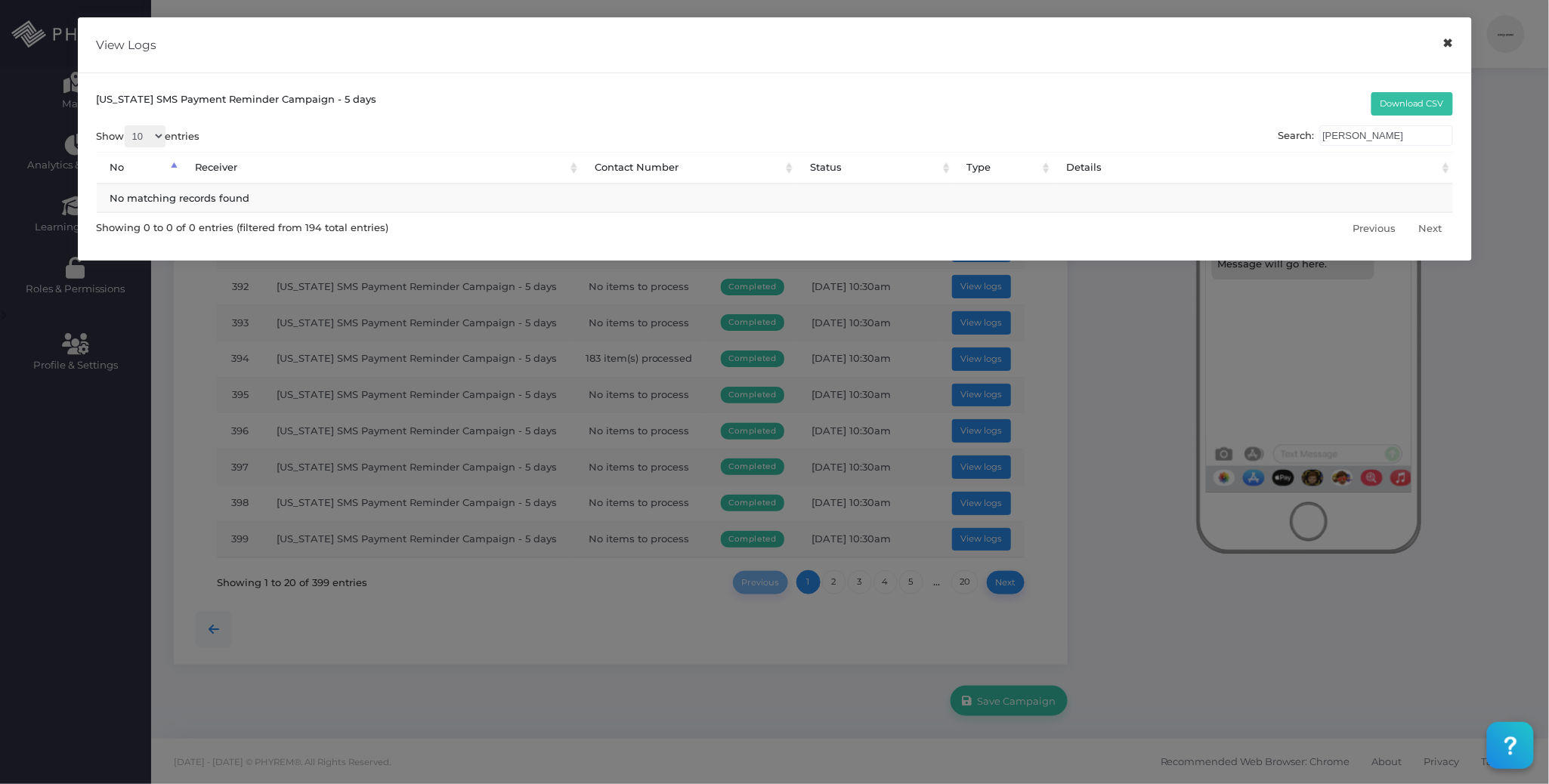
type input "[PERSON_NAME]"
click at [1453, 42] on button "×" at bounding box center [1448, 44] width 29 height 34
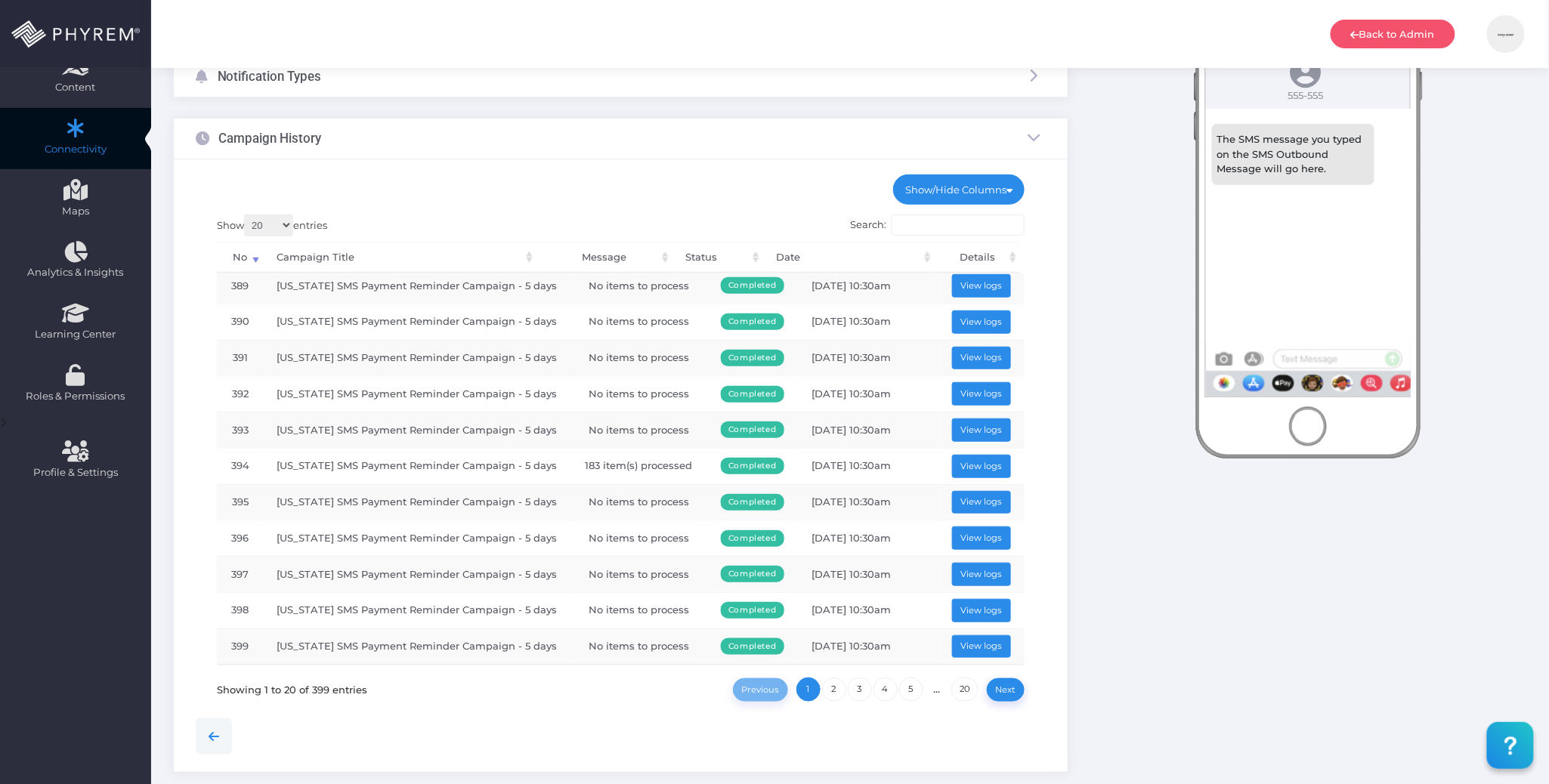
scroll to position [0, 0]
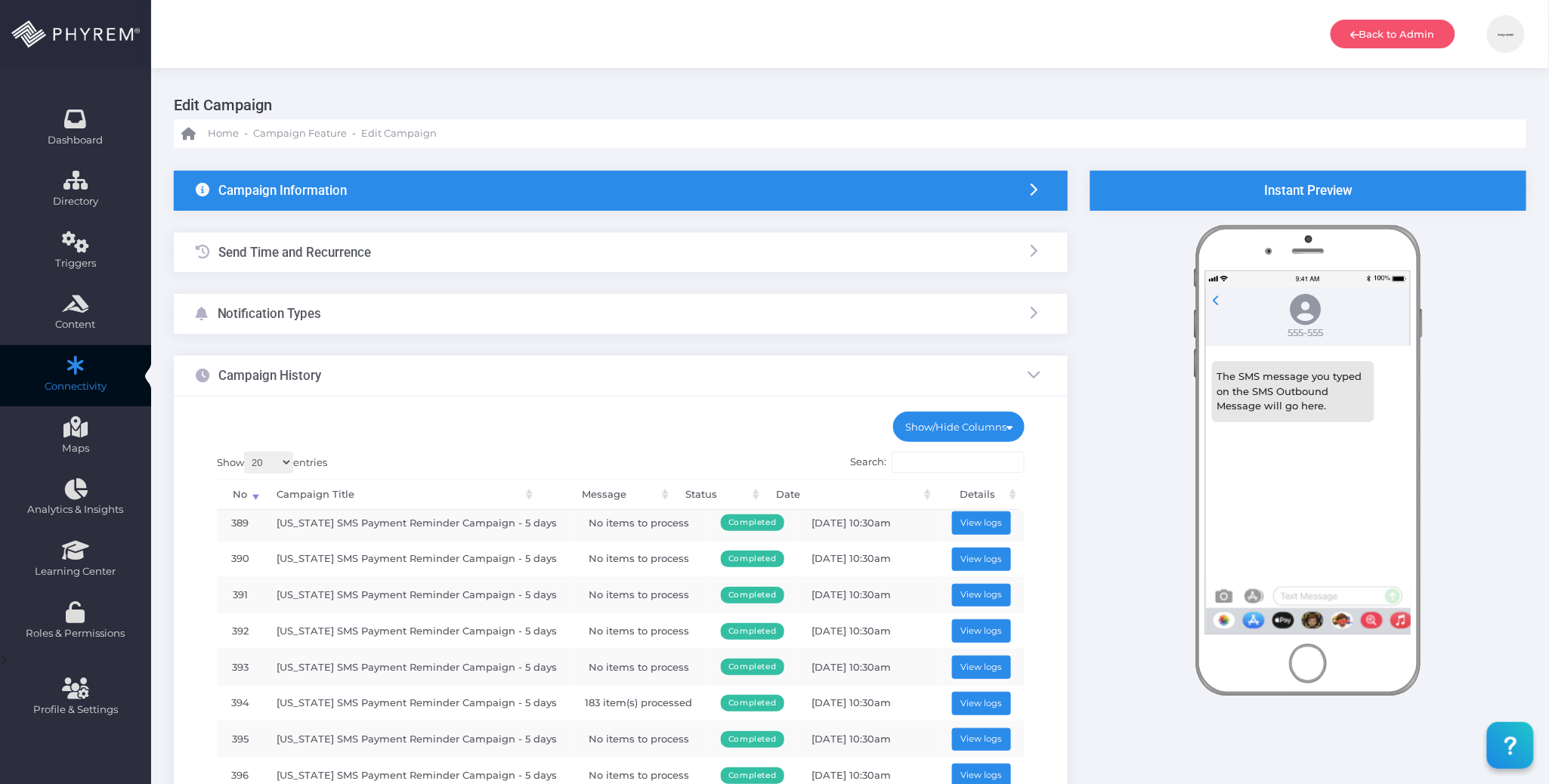
click at [448, 187] on div "Campaign Information" at bounding box center [621, 191] width 894 height 40
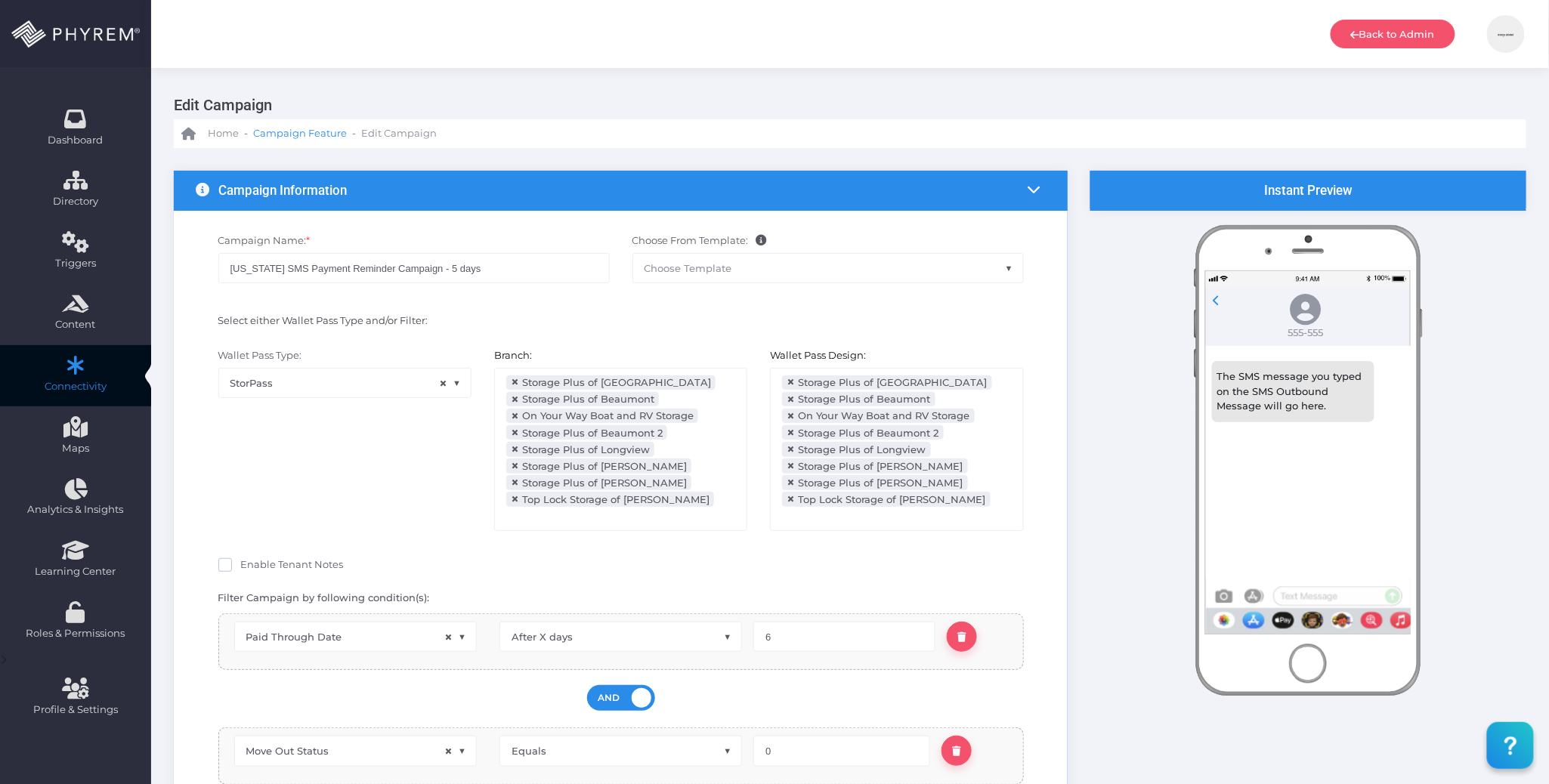
click at [300, 133] on span "Campaign Feature" at bounding box center [300, 133] width 94 height 15
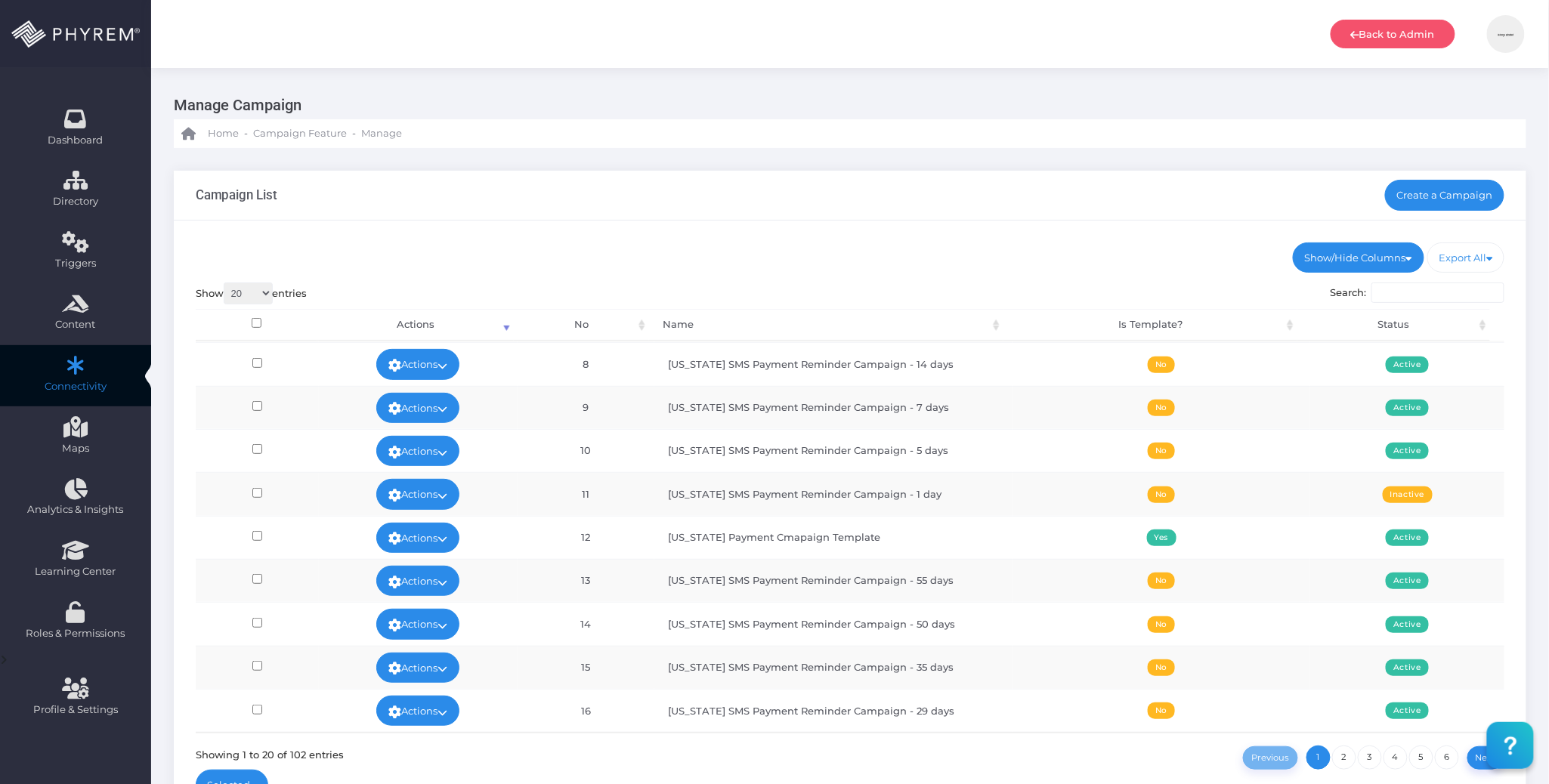
scroll to position [490, 0]
click at [1340, 754] on link "2" at bounding box center [1344, 757] width 24 height 24
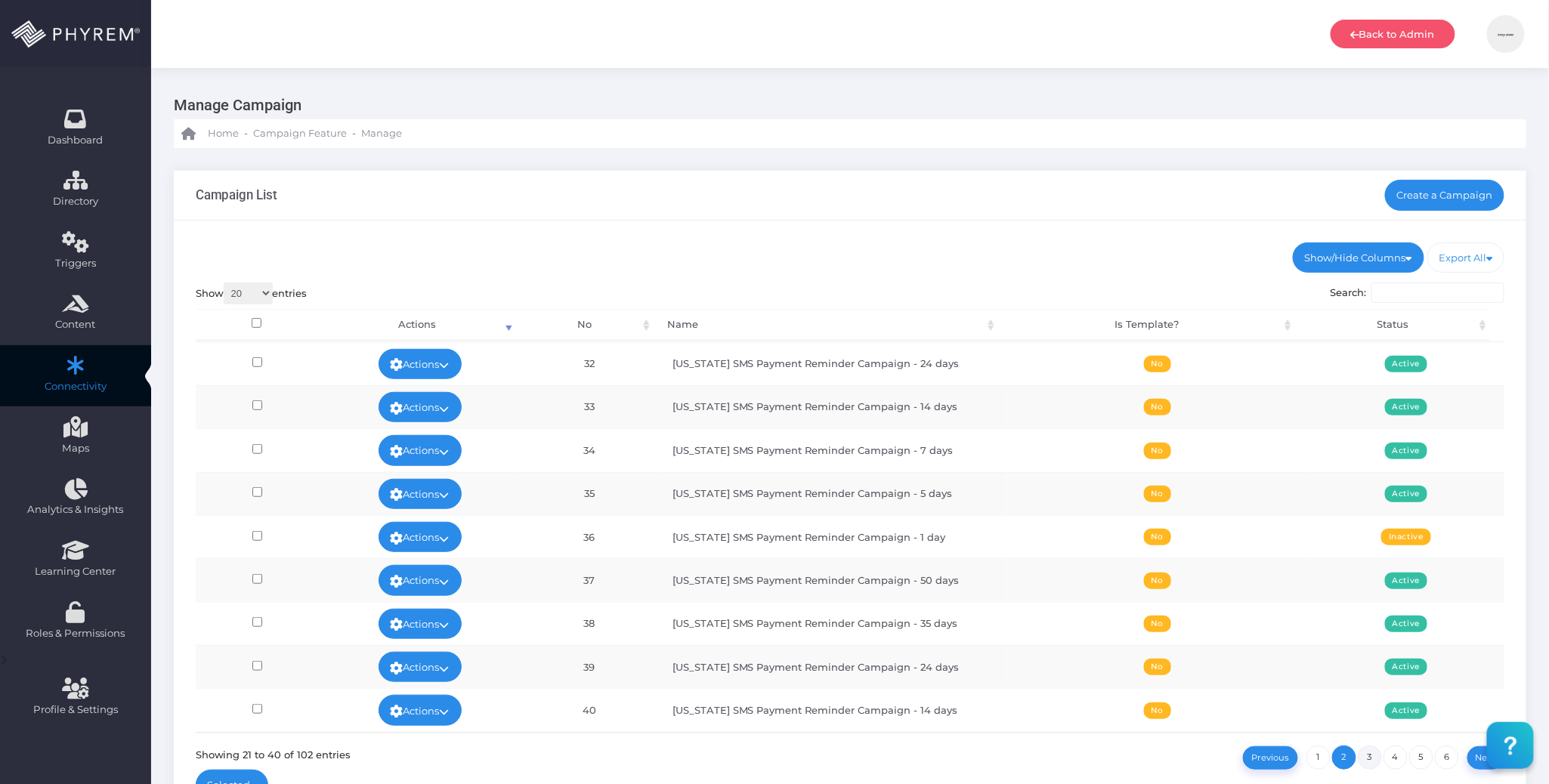
click at [1364, 761] on link "3" at bounding box center [1370, 757] width 24 height 24
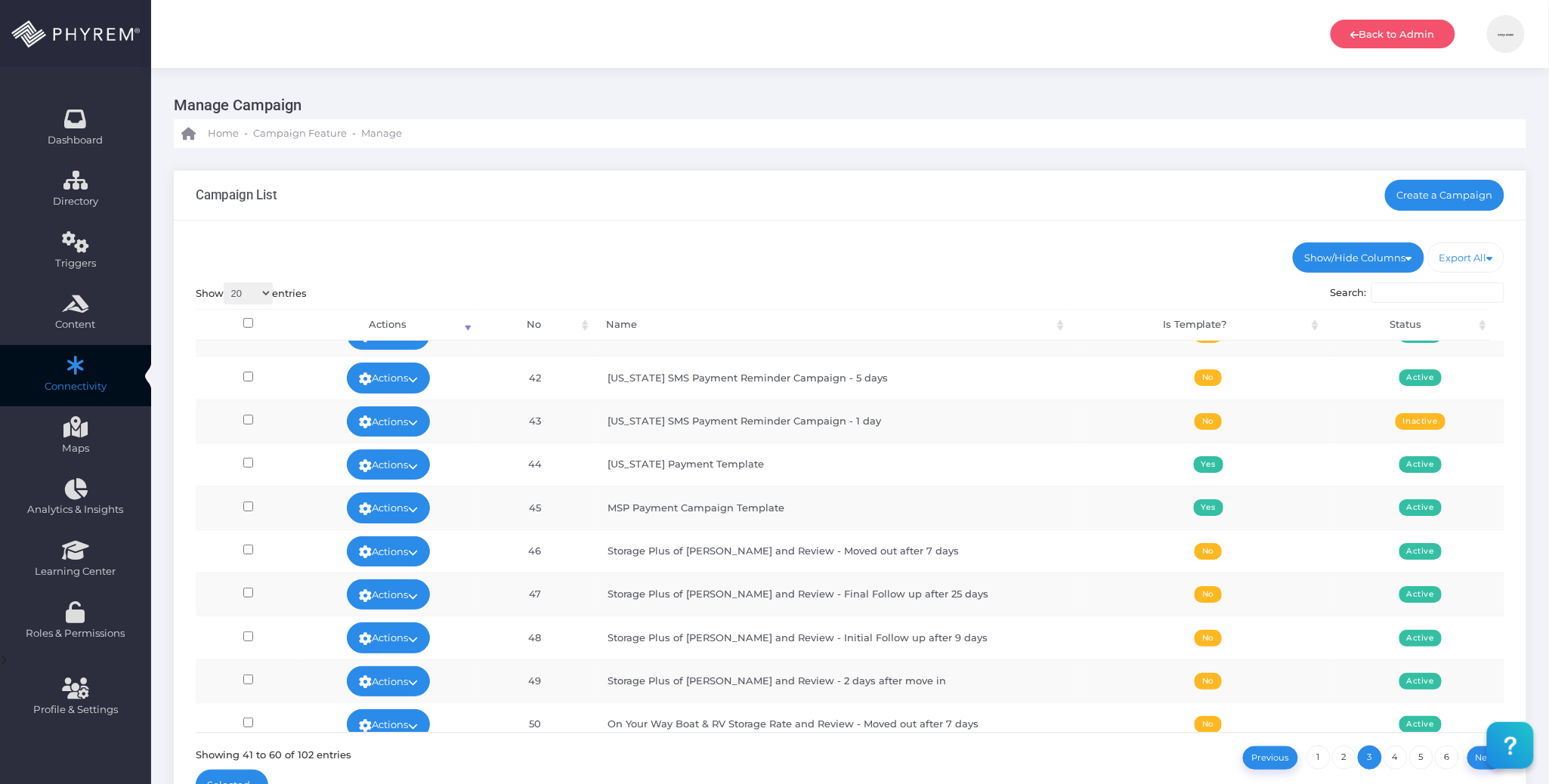
scroll to position [0, 0]
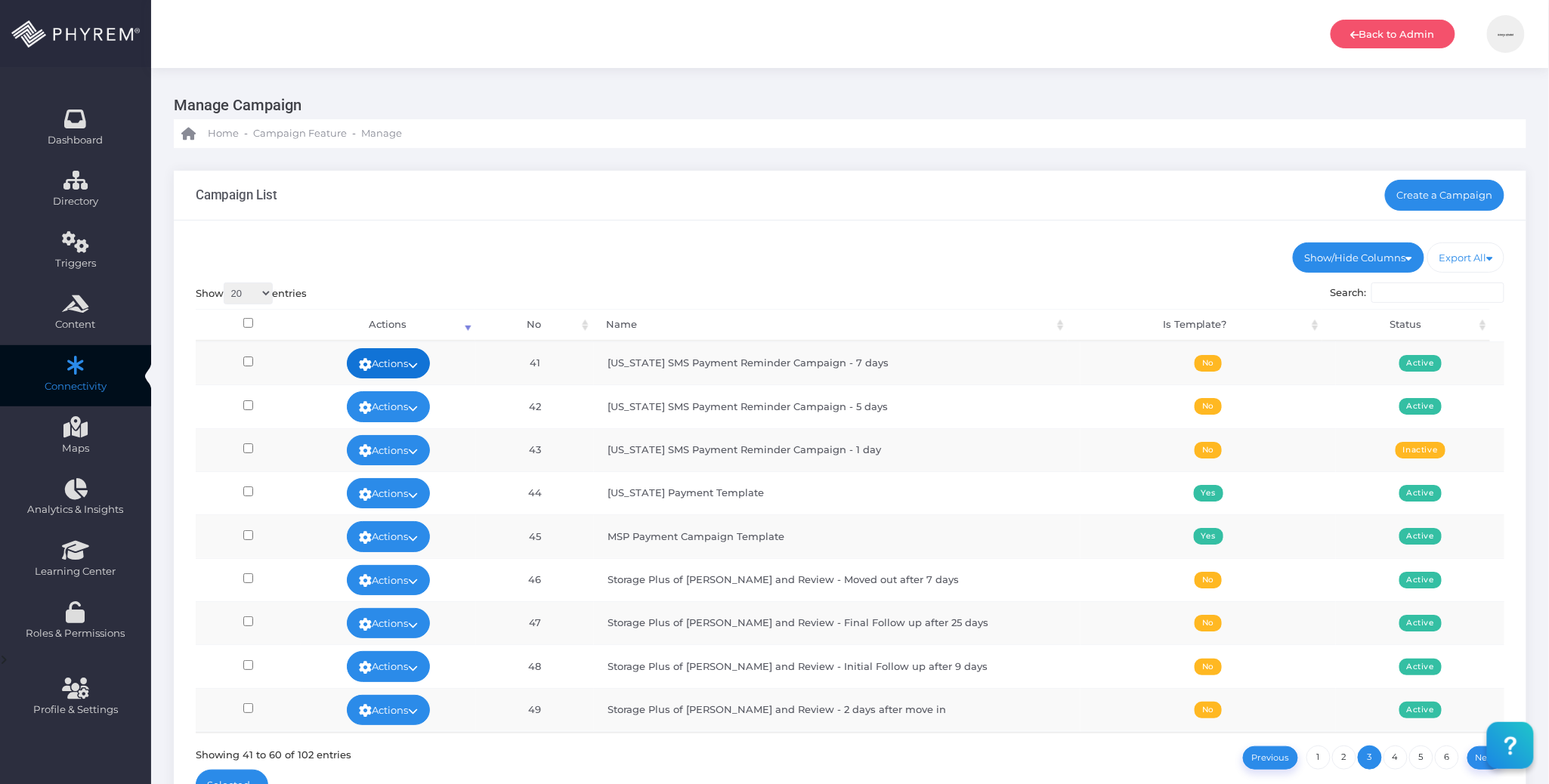
click at [415, 365] on icon at bounding box center [413, 365] width 10 height 0
click at [393, 393] on link "Edit" at bounding box center [385, 398] width 98 height 29
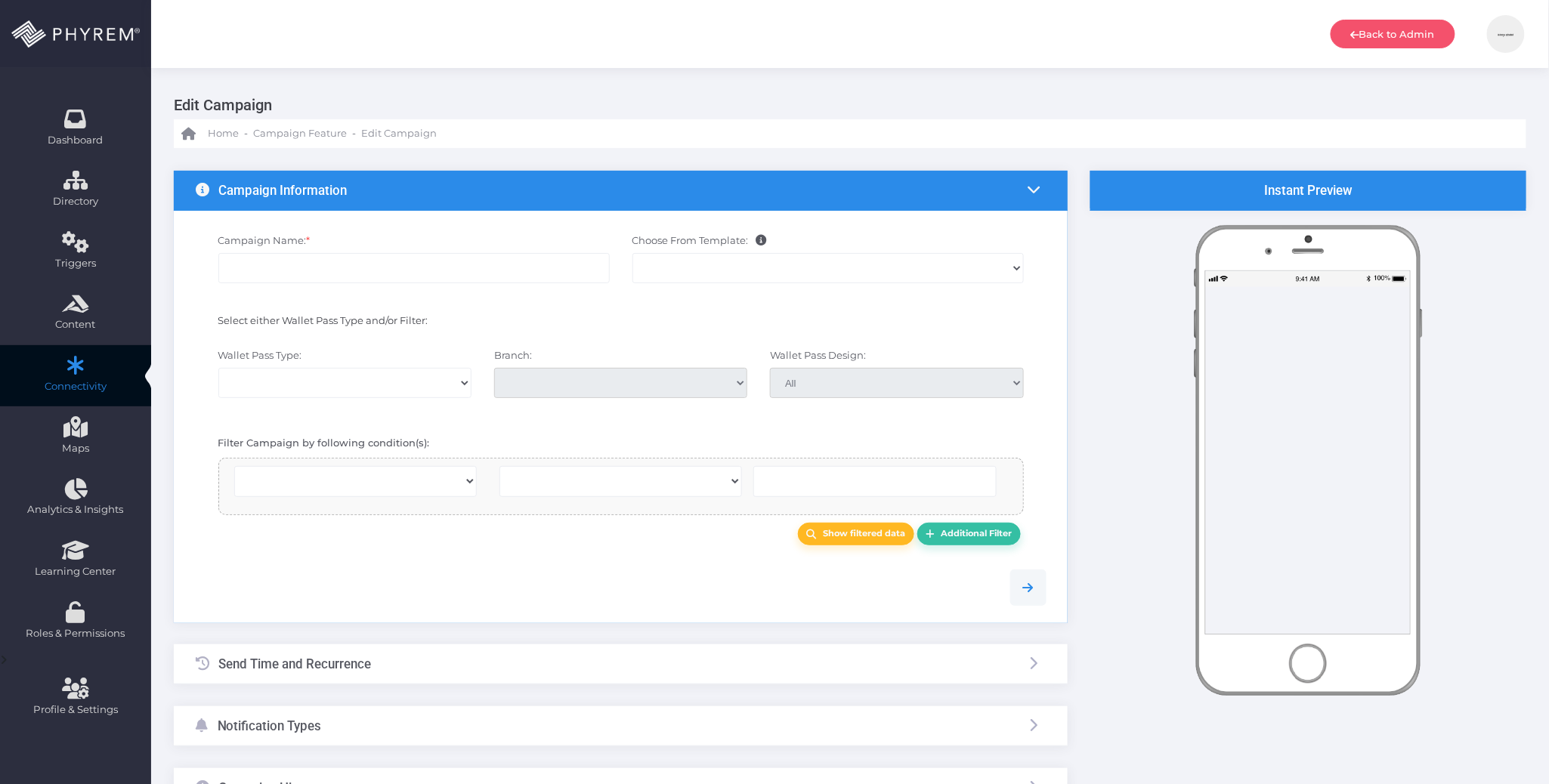
select select
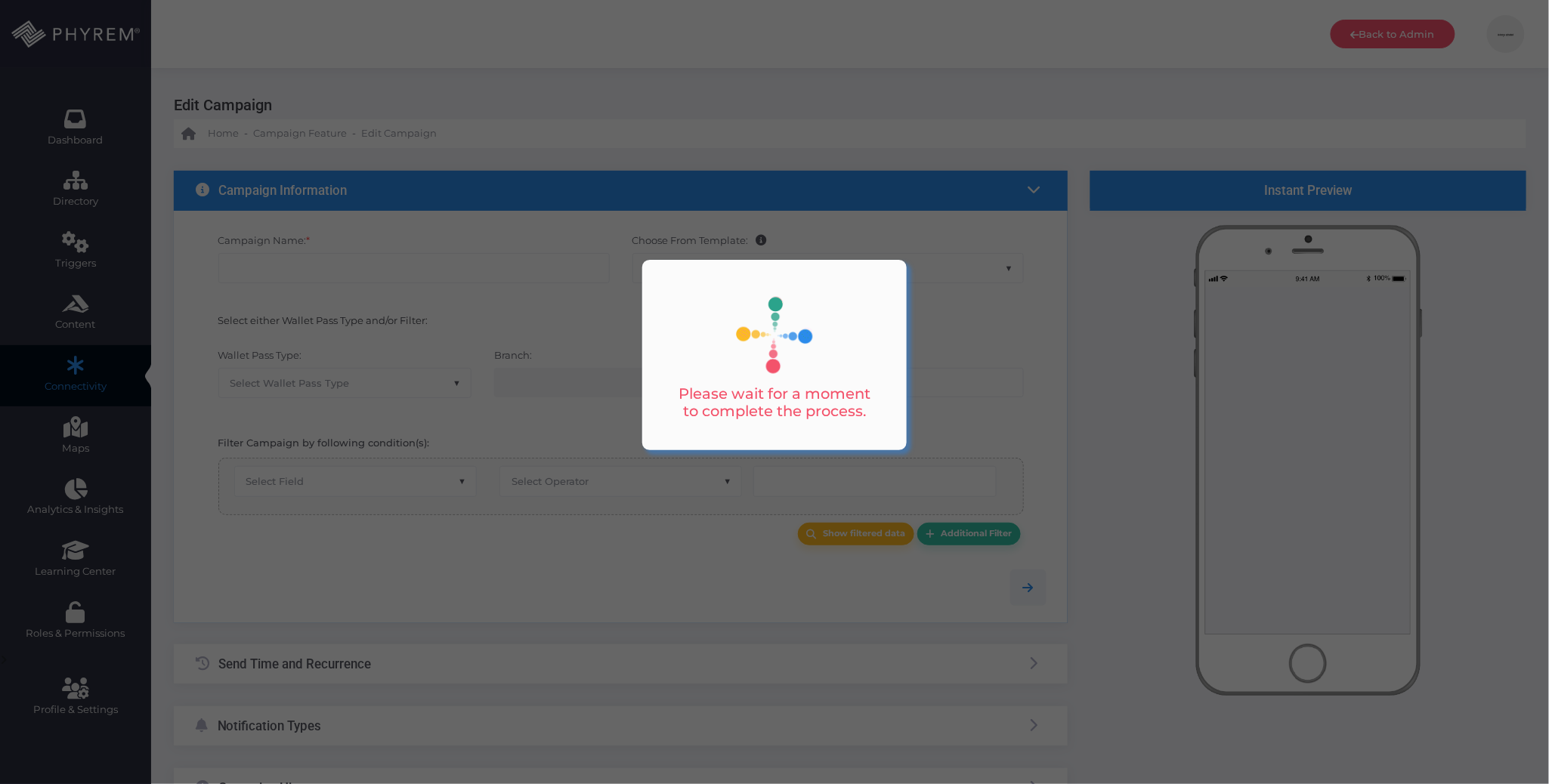
type input "[US_STATE] SMS Payment Reminder Campaign - 7 days"
select select "15"
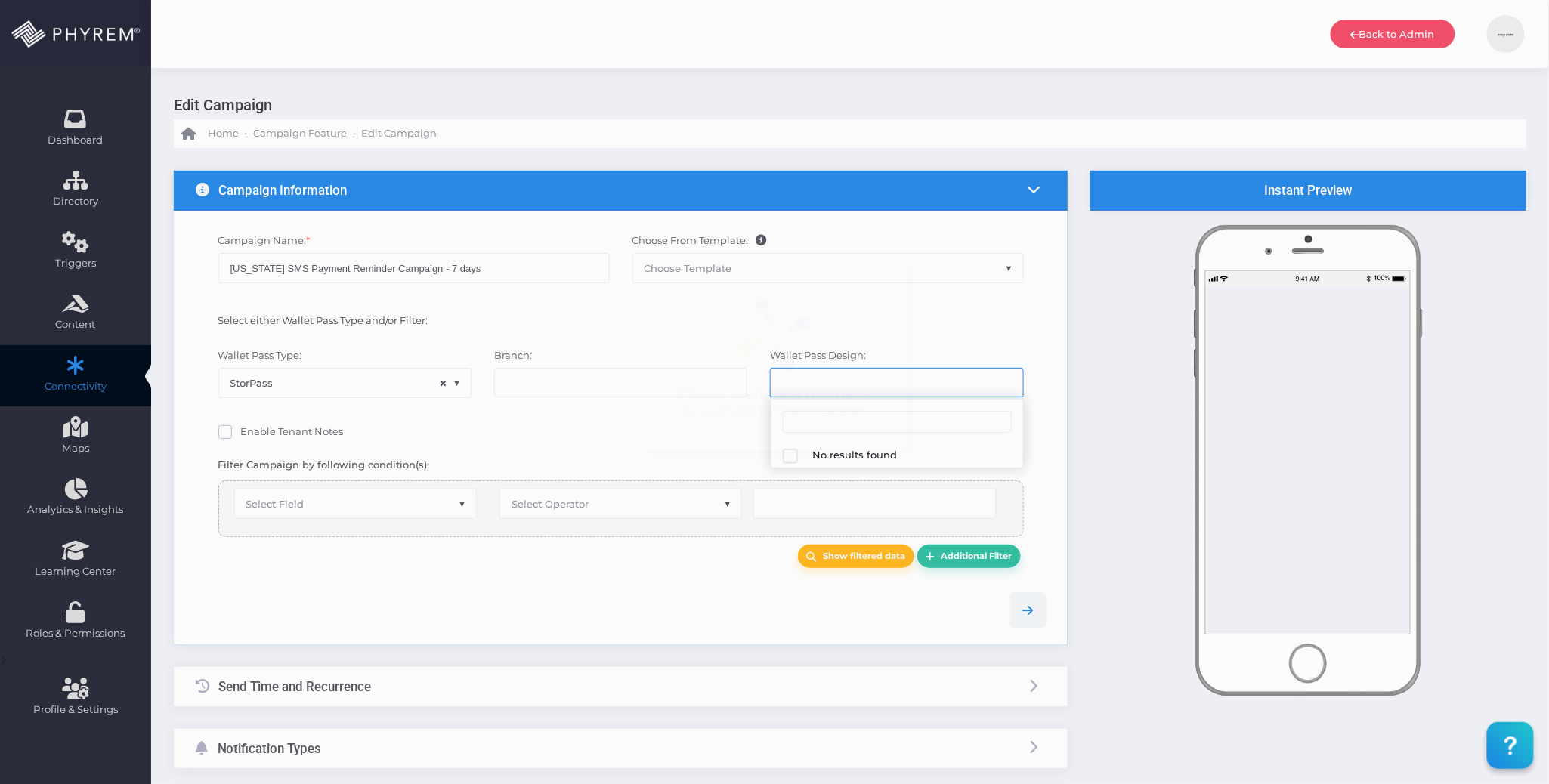
select select "659"
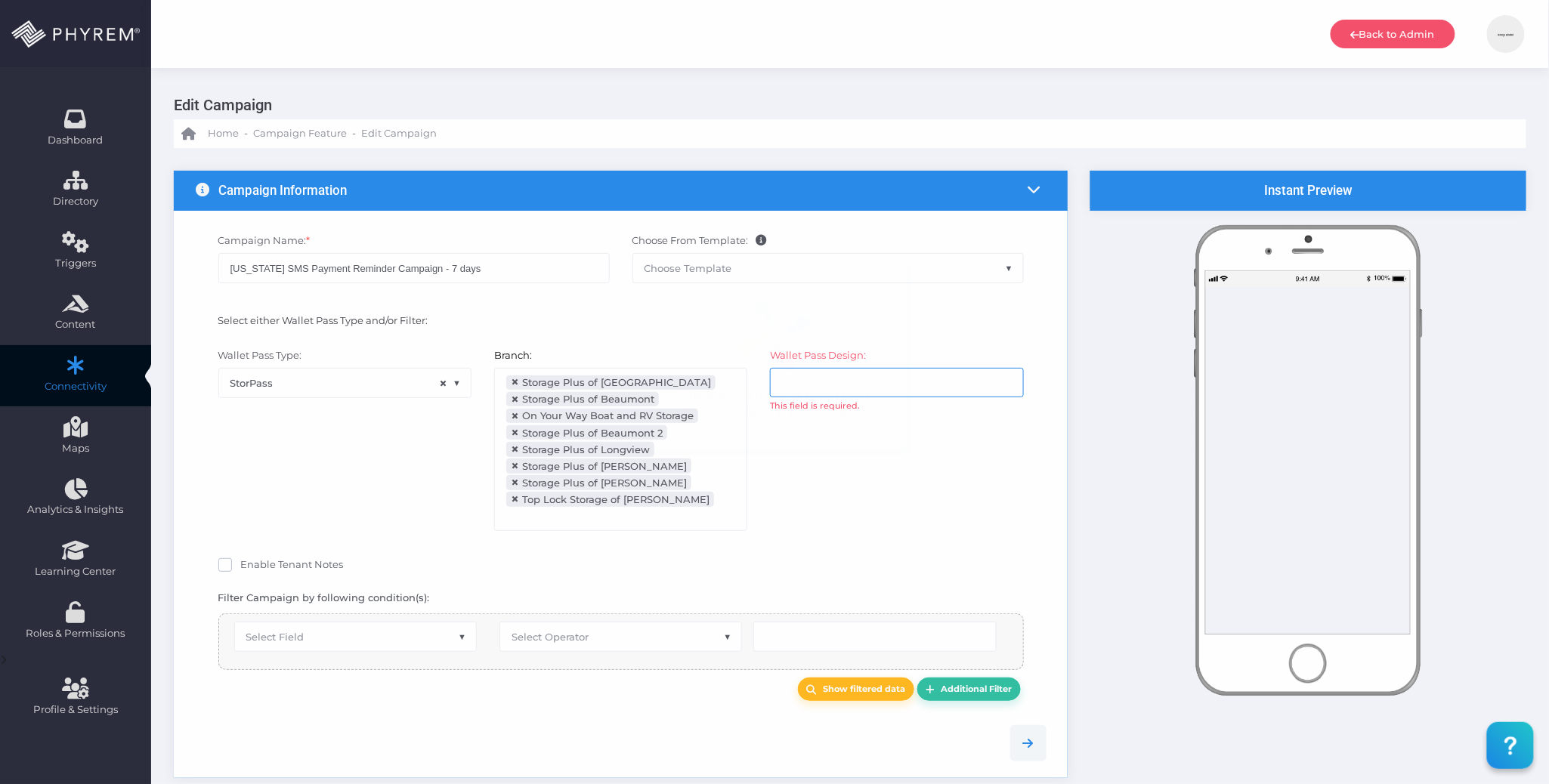
scroll to position [189, 0]
select select "after_x_days"
select select "2204"
select select "dPaidThru"
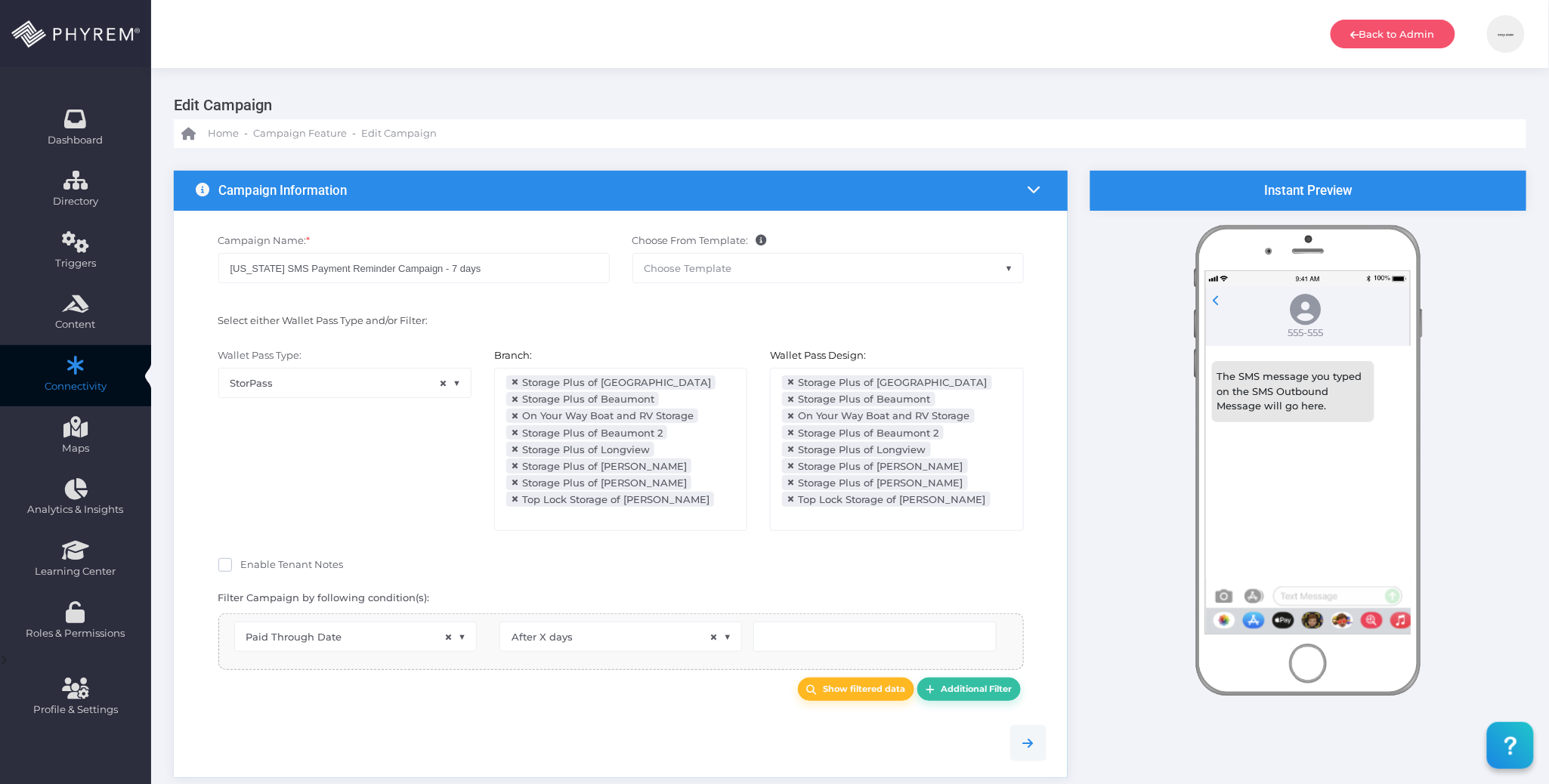
scroll to position [195, 0]
type input "8"
select select "pr_wallet_users.voided"
select select "equals"
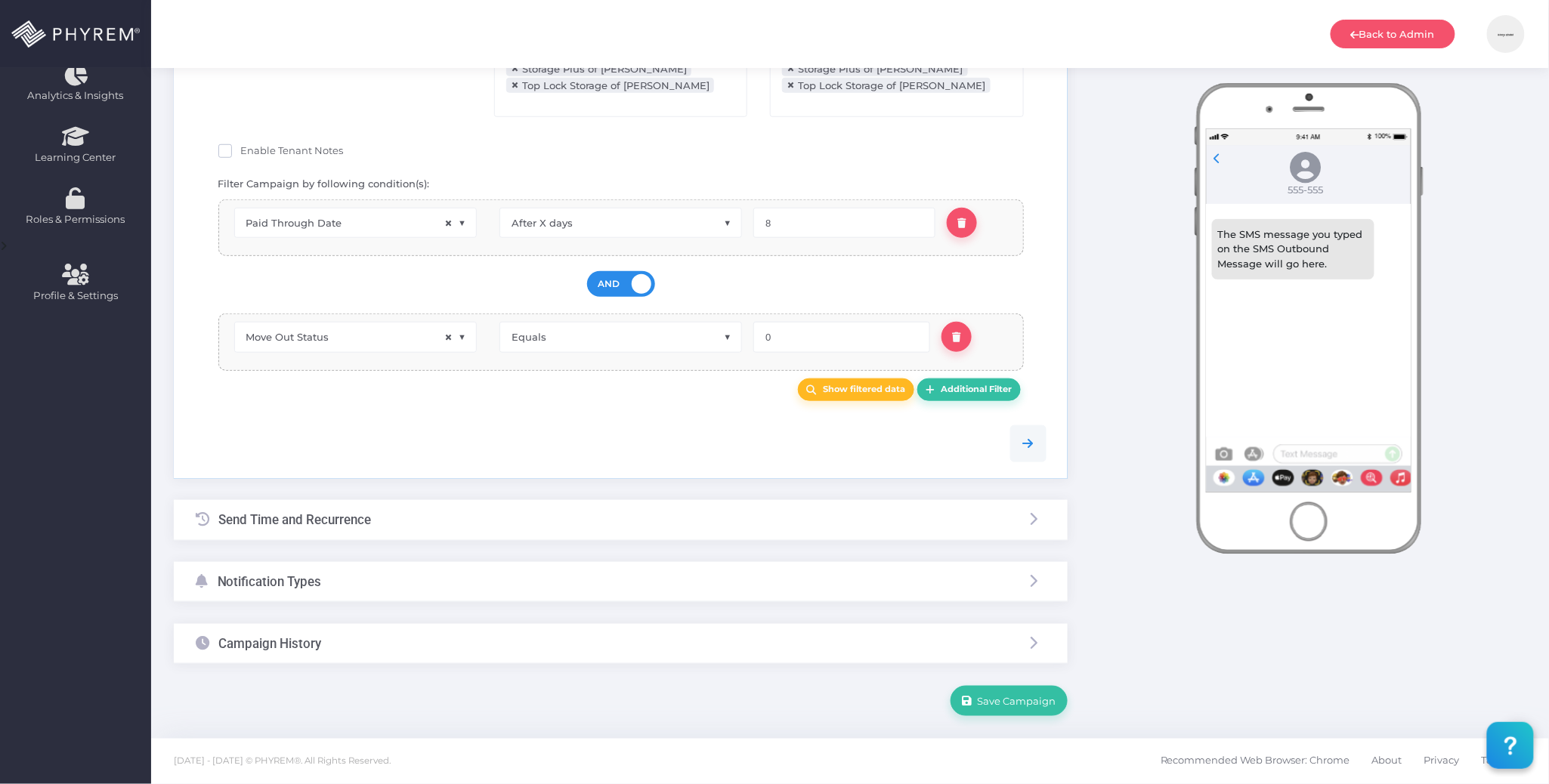
scroll to position [422, 0]
click at [584, 636] on div "Campaign History" at bounding box center [621, 644] width 894 height 40
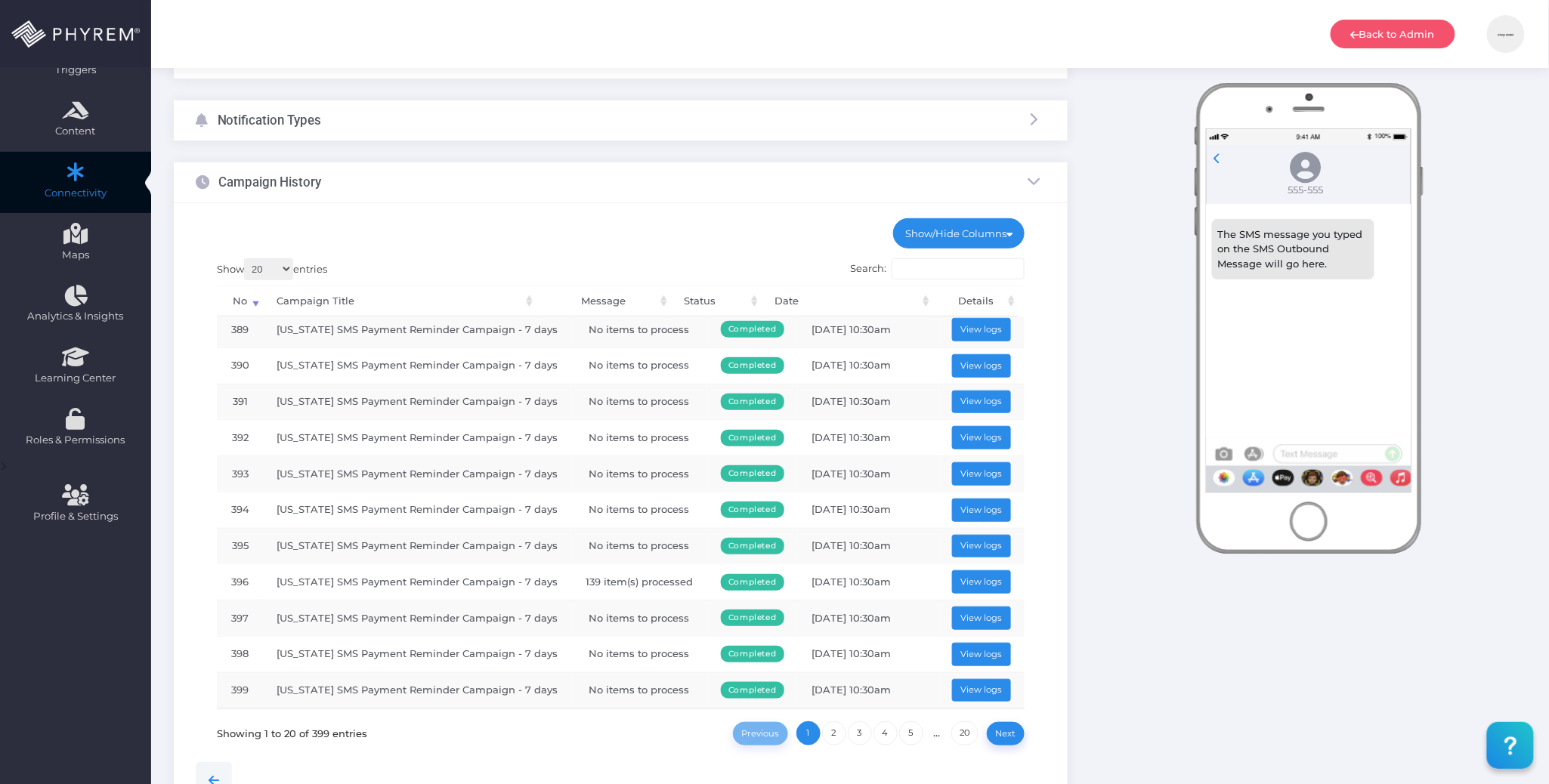
scroll to position [201, 0]
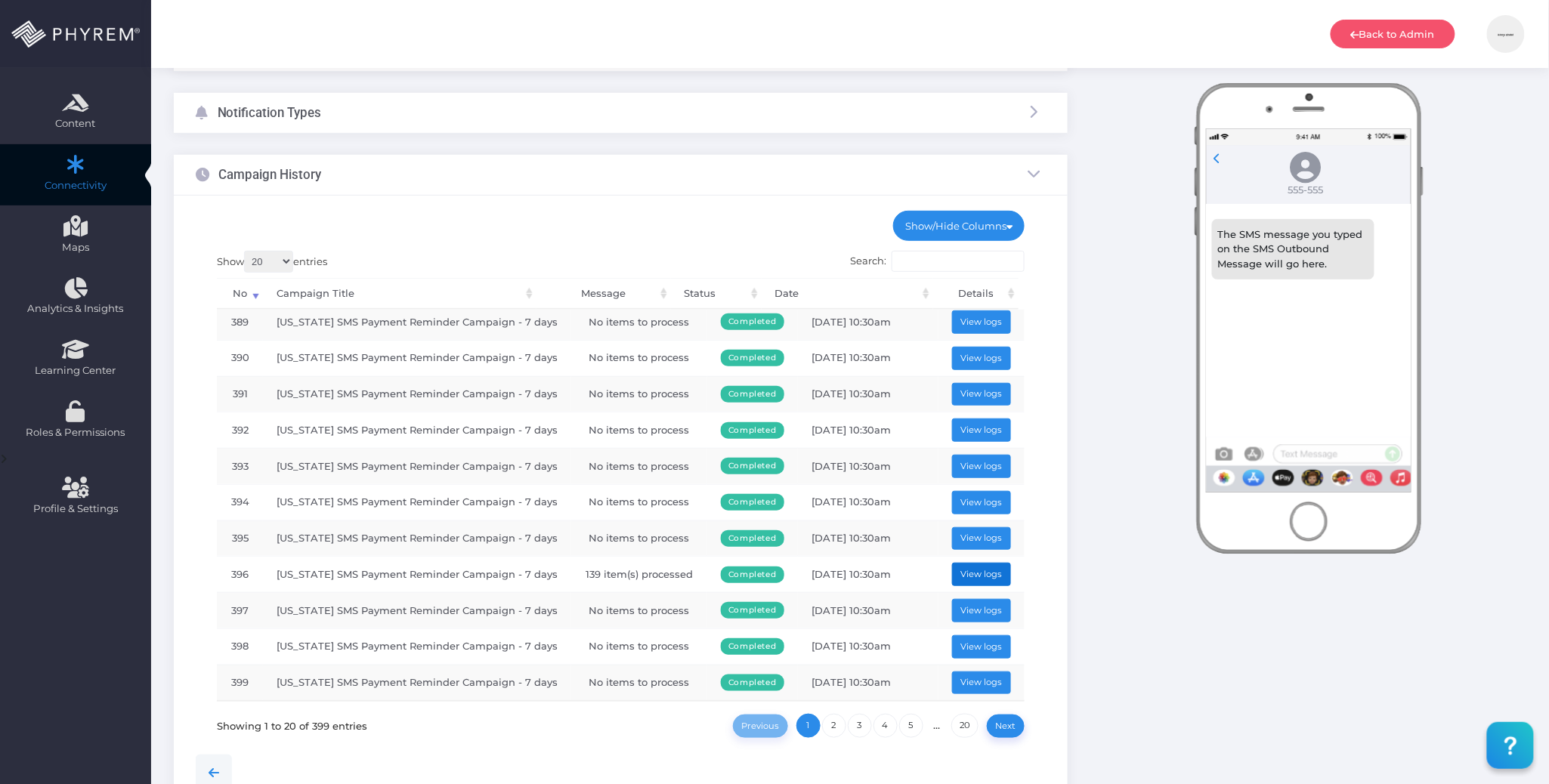
click at [975, 563] on button "View logs" at bounding box center [981, 574] width 59 height 23
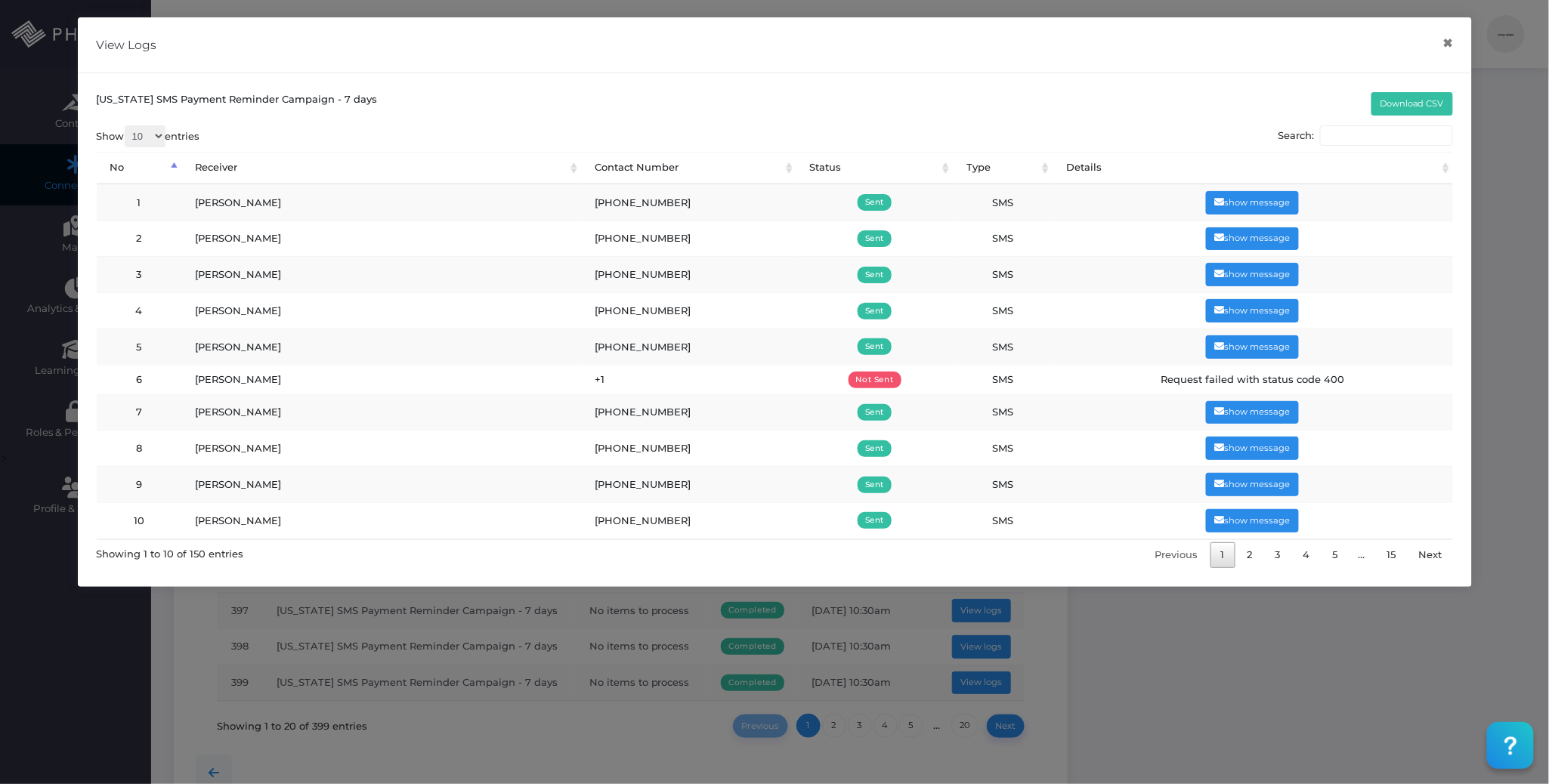
click at [1354, 140] on input "Search:" at bounding box center [1386, 136] width 133 height 21
paste input "[PERSON_NAME]"
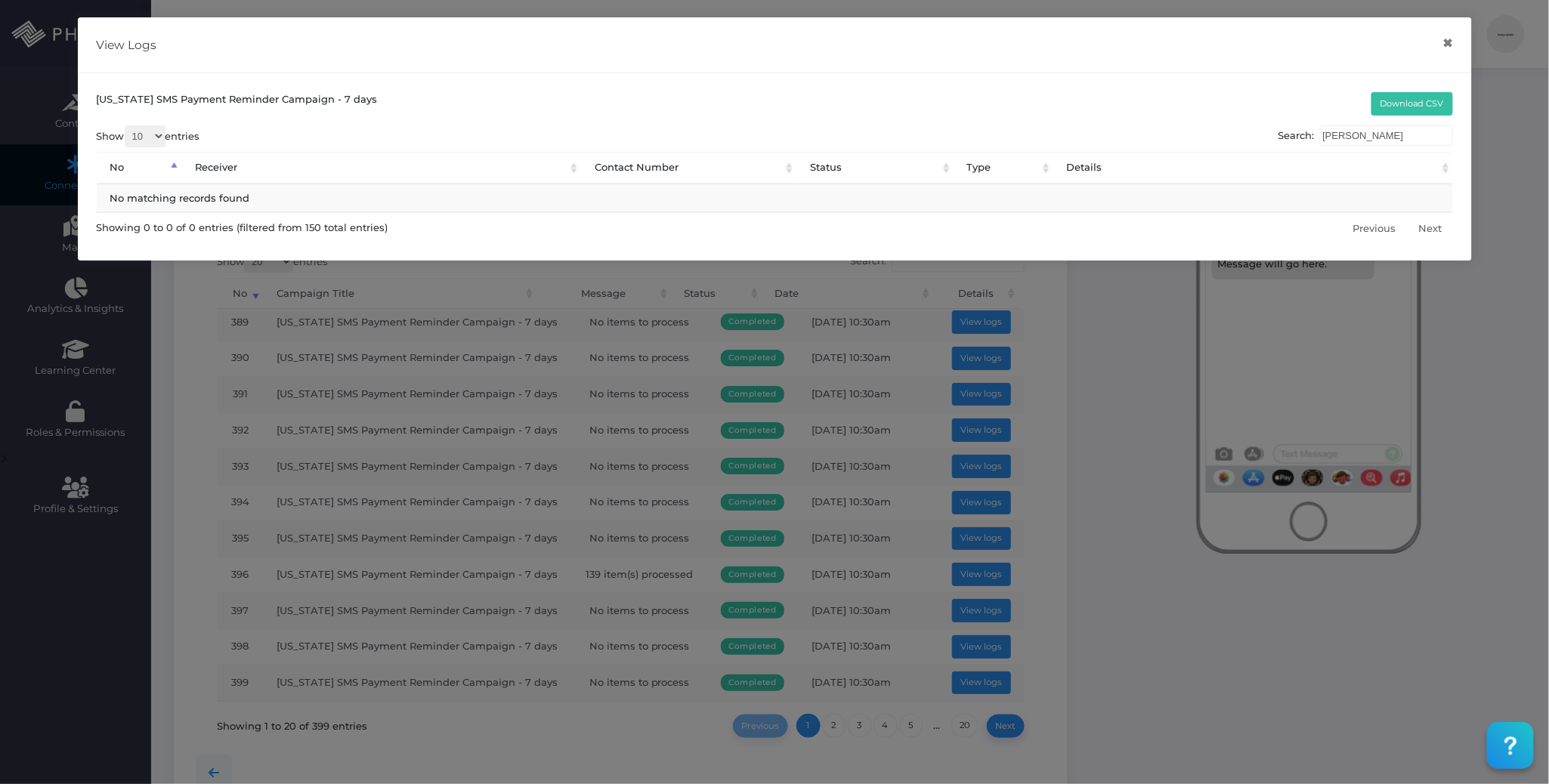
type input "[PERSON_NAME]"
click at [1443, 47] on button "×" at bounding box center [1448, 44] width 29 height 34
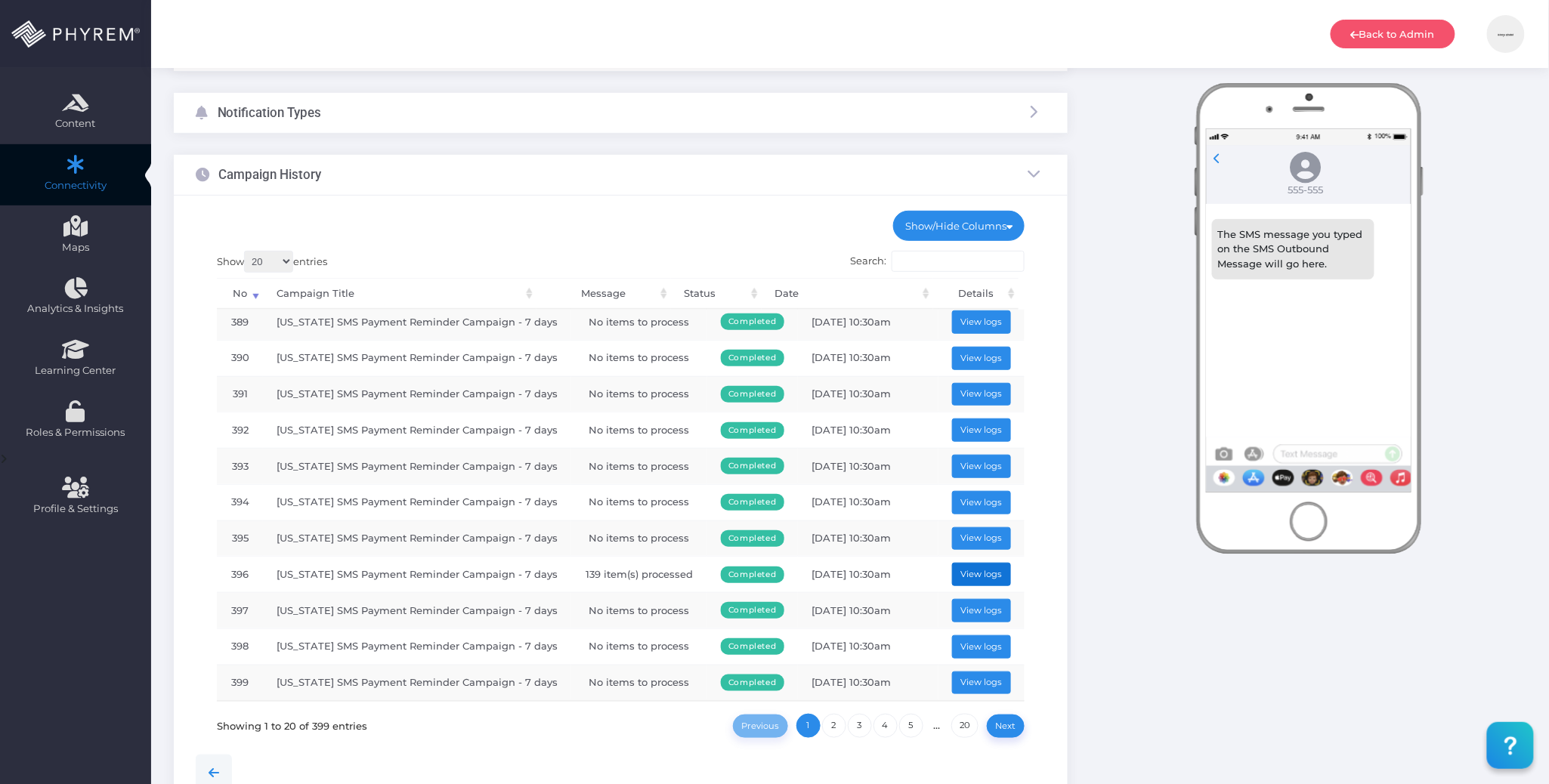
click at [975, 563] on button "View logs" at bounding box center [981, 574] width 59 height 23
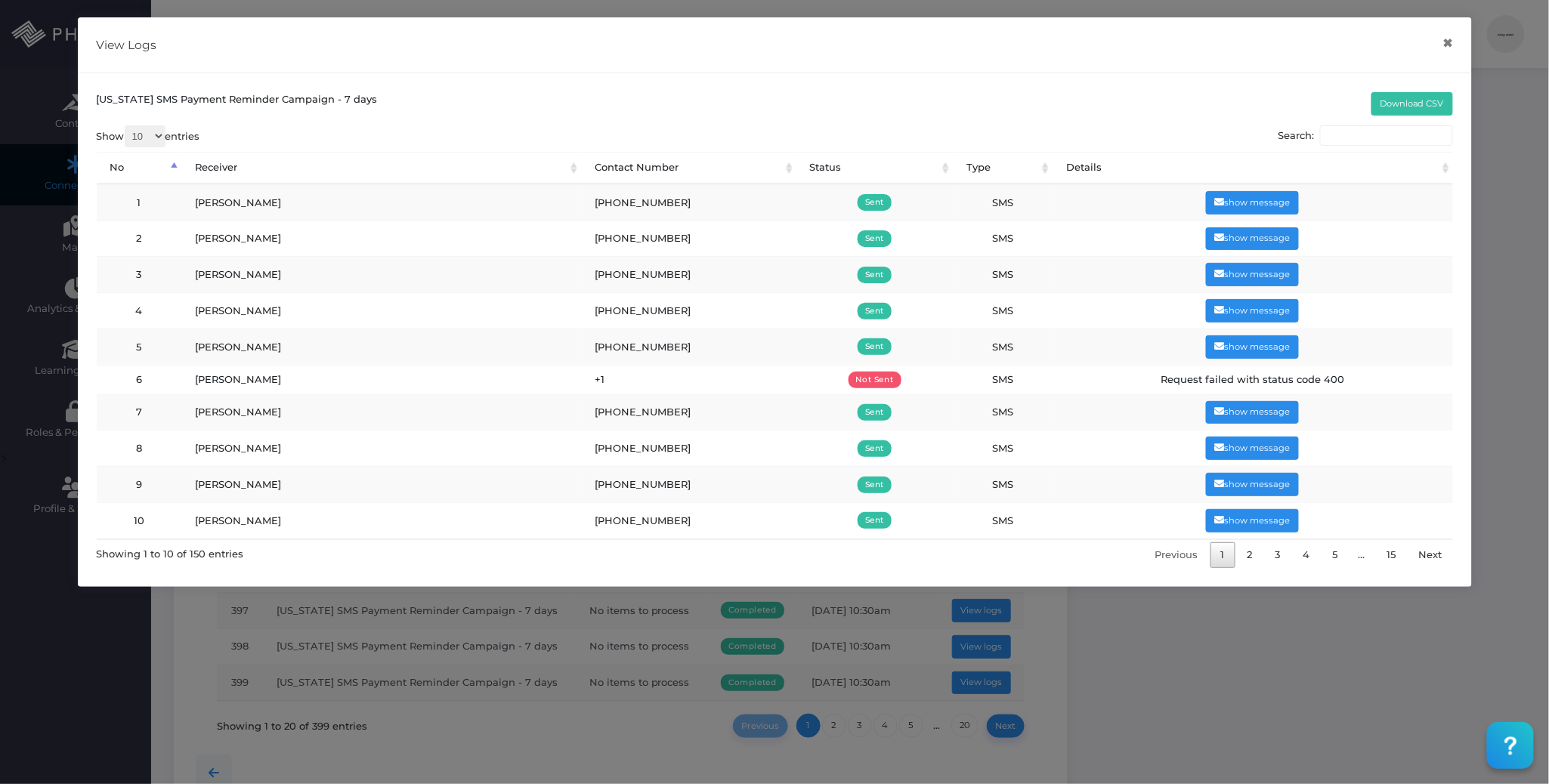
click at [1346, 138] on input "Search:" at bounding box center [1386, 136] width 133 height 21
paste input "[PHONE_NUMBER]"
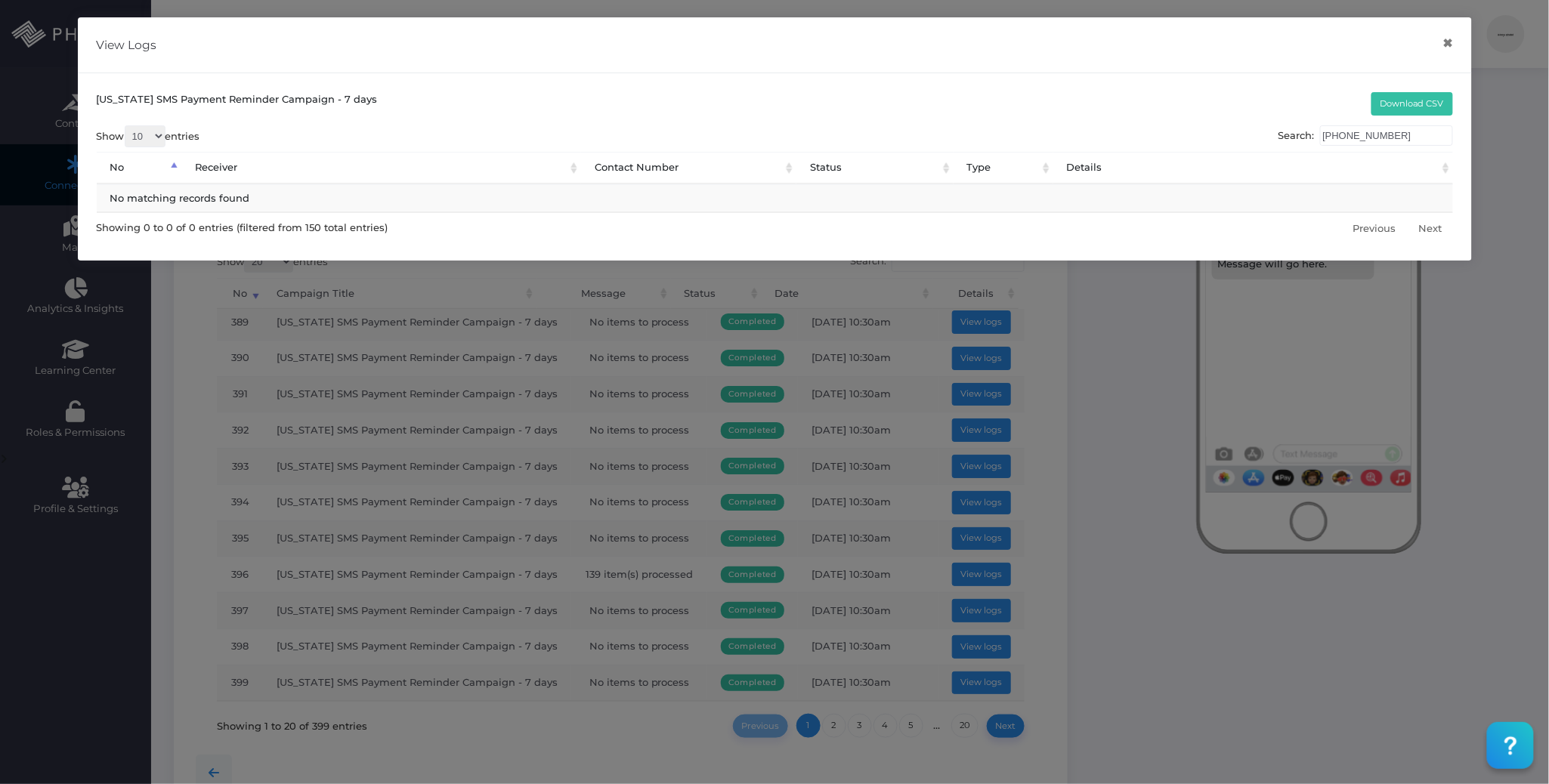
click at [1349, 133] on input "[PHONE_NUMBER]" at bounding box center [1386, 136] width 133 height 21
click at [1332, 134] on input "(325214-2087" at bounding box center [1386, 136] width 133 height 21
click at [1364, 133] on input "325214-2087" at bounding box center [1386, 136] width 133 height 21
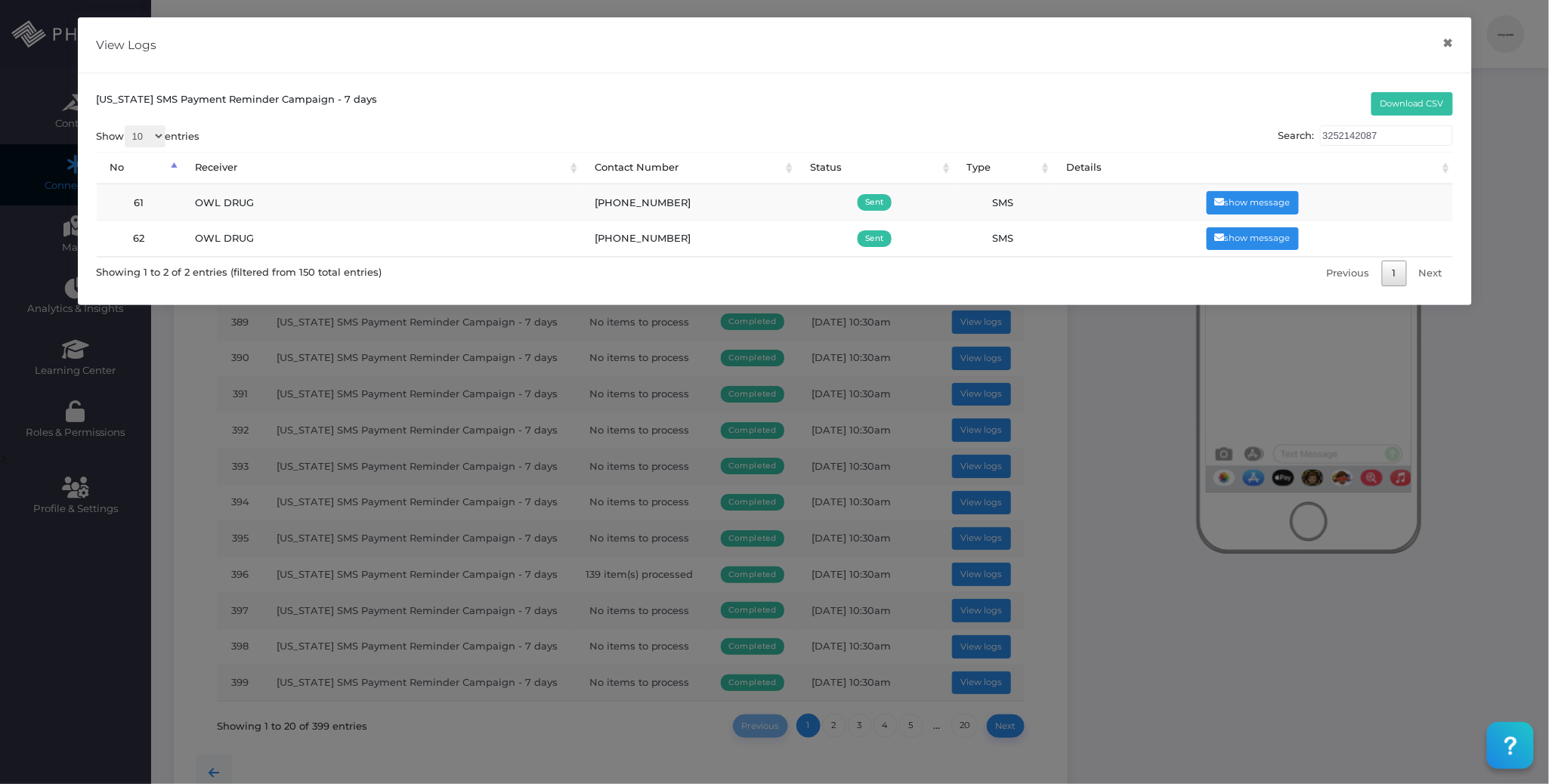
type input "3252142087"
click at [1080, 278] on div "Show 10 25 50 100 entries Search: 3252142087 No Receiver Contact Number Status …" at bounding box center [774, 206] width 1356 height 161
click at [1261, 203] on button "show message" at bounding box center [1253, 203] width 93 height 23
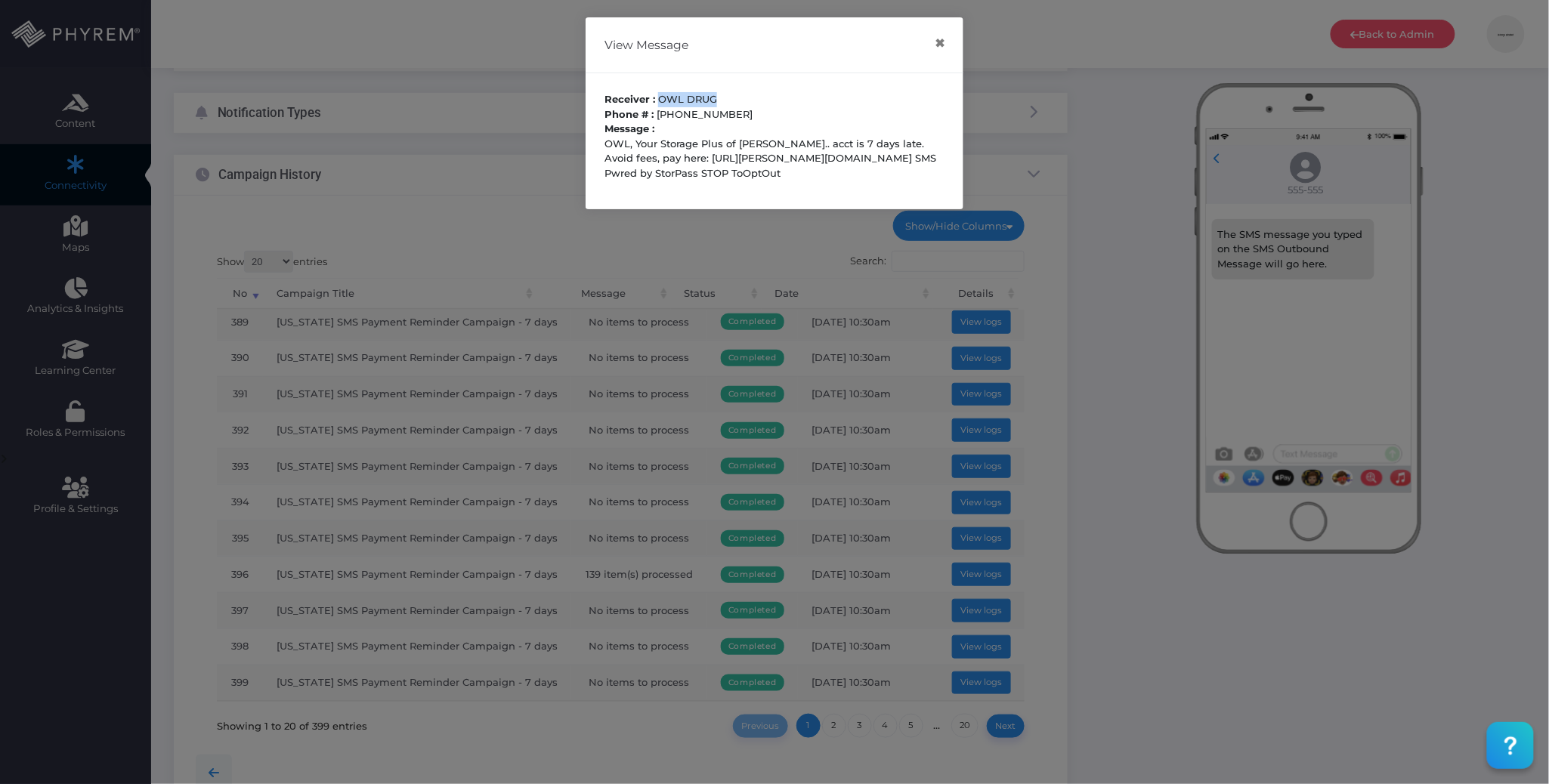
drag, startPoint x: 716, startPoint y: 100, endPoint x: 662, endPoint y: 106, distance: 54.3
click at [660, 106] on div "Receiver : OWL DRUG Phone # : [PHONE_NUMBER] Message : OWL, Your Storage Plus o…" at bounding box center [774, 141] width 377 height 136
copy span "OWL DRUG"
click at [792, 164] on p "OWL, Your Storage Plus of [PERSON_NAME].. acct is 7 days late. Avoid fees, pay …" at bounding box center [774, 158] width 340 height 44
